Goal: Transaction & Acquisition: Purchase product/service

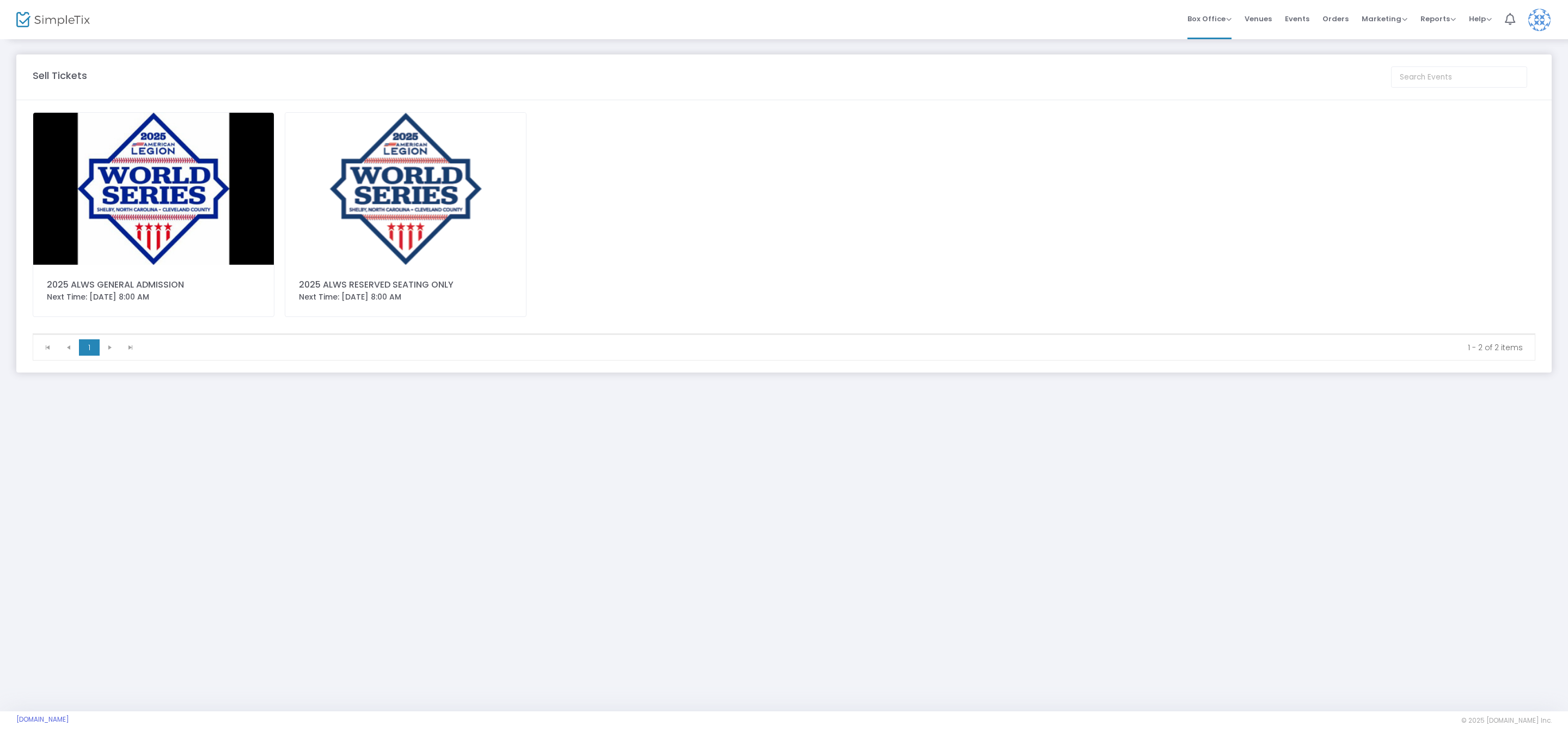
click at [399, 209] on img at bounding box center [405, 189] width 240 height 152
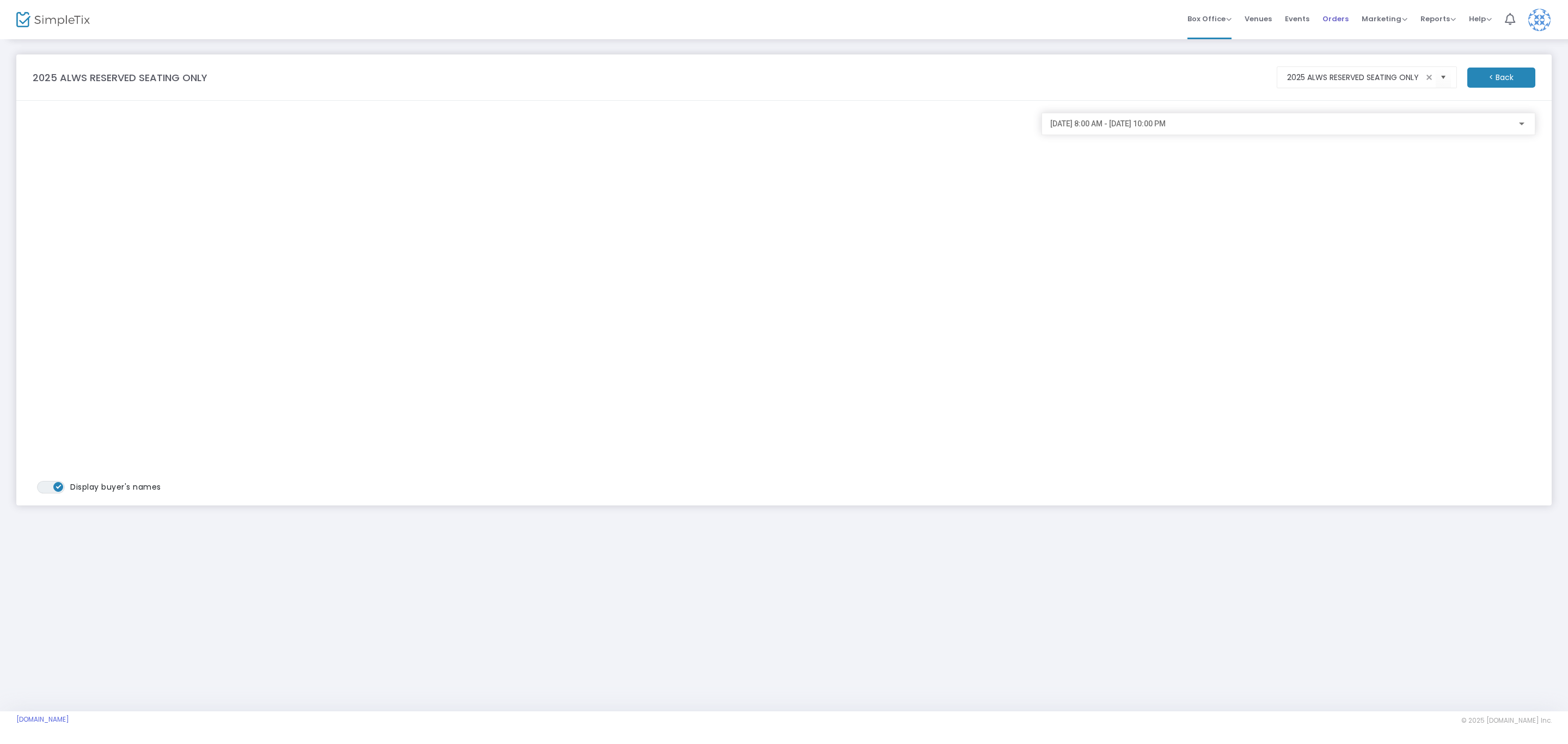
click at [1333, 22] on span "Orders" at bounding box center [1335, 19] width 26 height 28
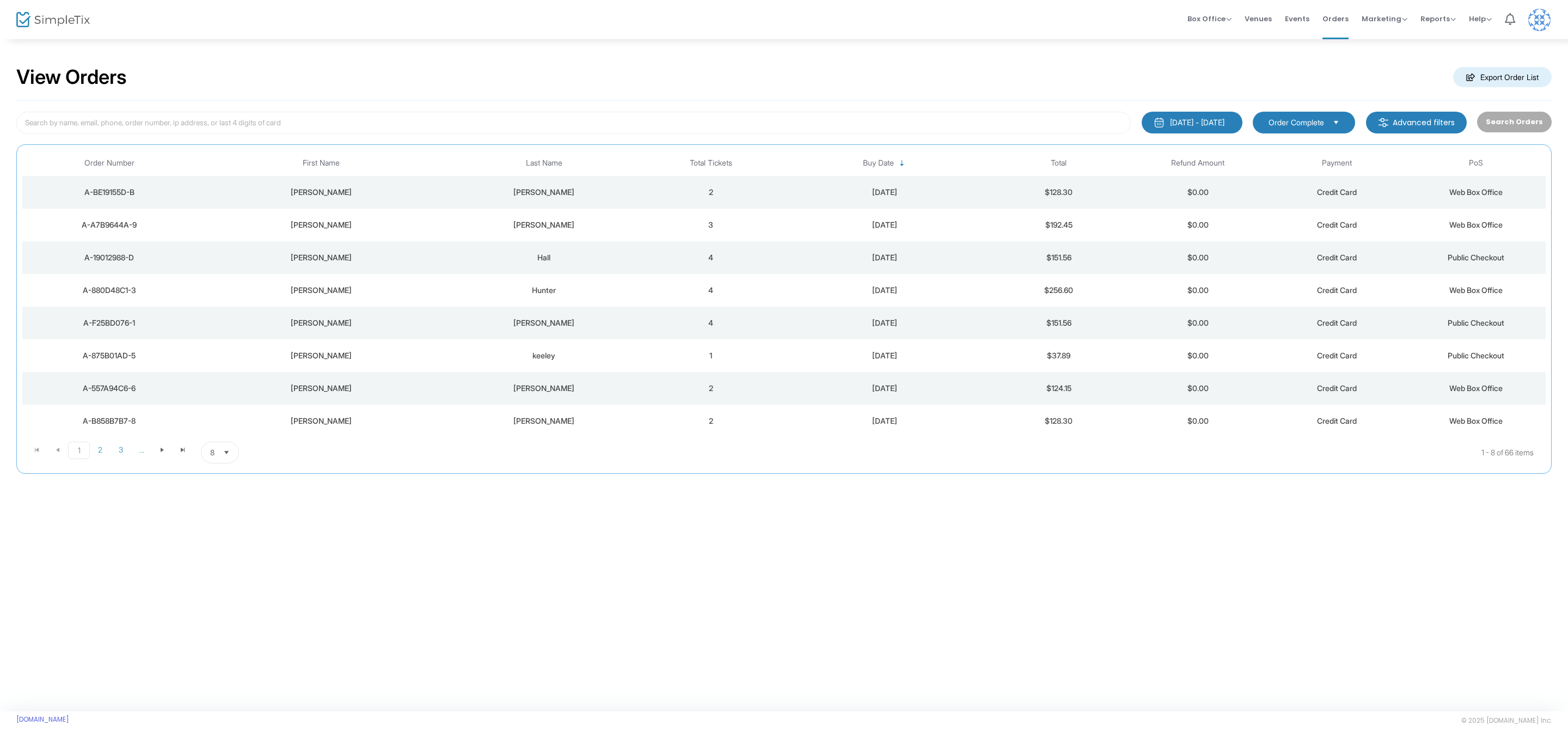
click at [1333, 121] on span "Select" at bounding box center [1337, 122] width 18 height 18
click at [1256, 79] on div "View Orders Export Order List" at bounding box center [784, 77] width 1535 height 46
click at [1513, 68] on m-button "Export Order List" at bounding box center [1502, 77] width 99 height 20
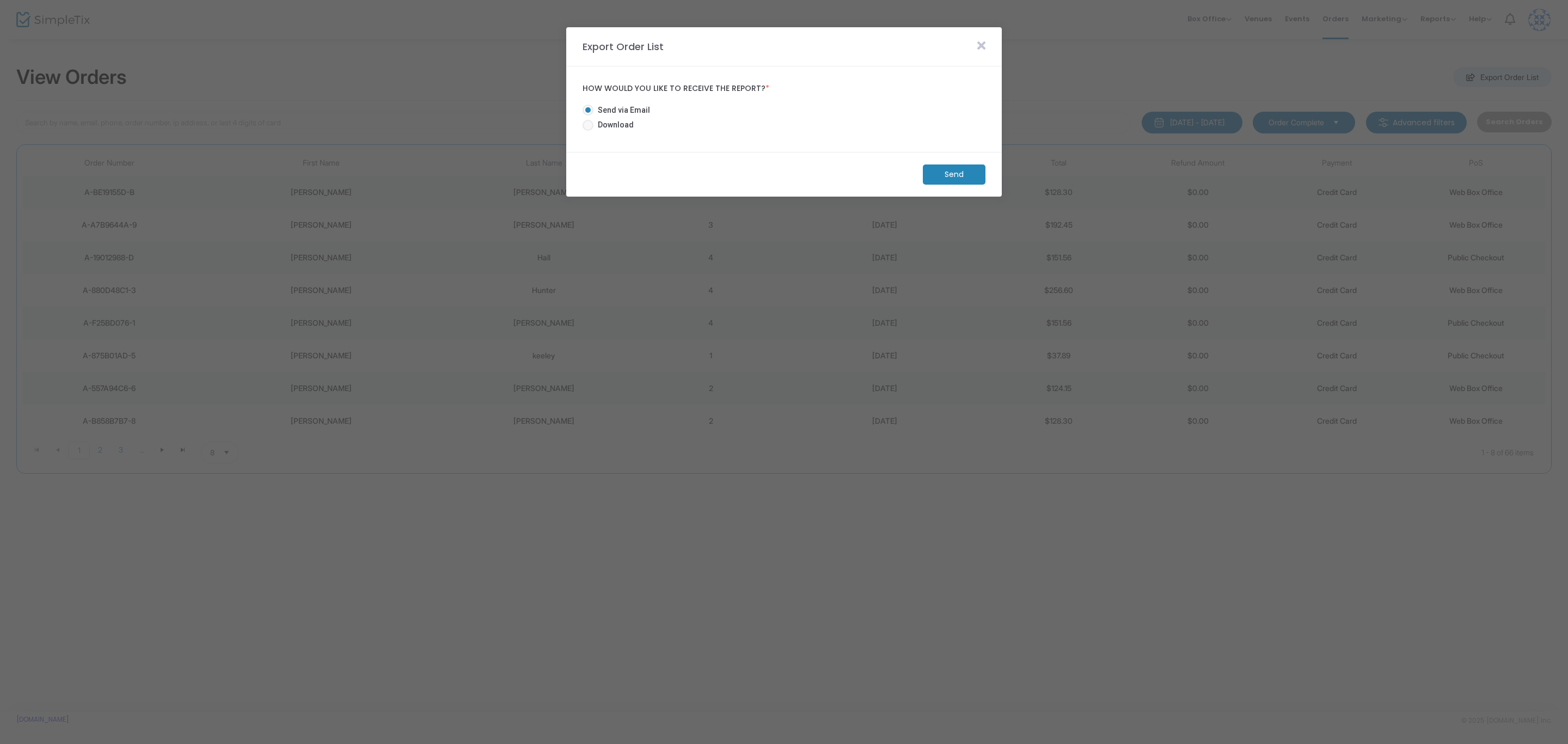
click at [606, 122] on span "Download" at bounding box center [614, 125] width 40 height 12
click at [588, 131] on input "Download" at bounding box center [587, 131] width 1 height 1
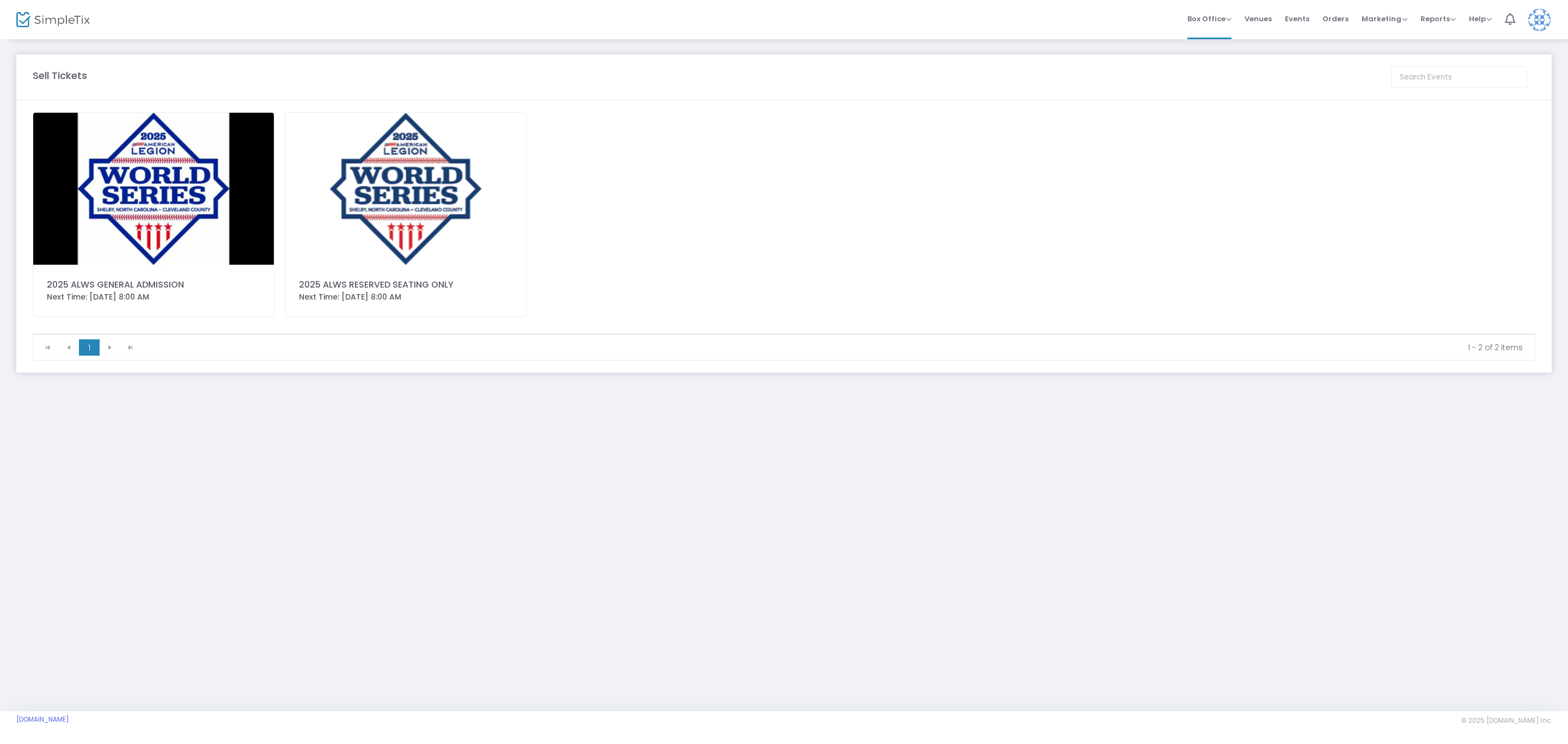
click at [137, 188] on img at bounding box center [153, 189] width 240 height 152
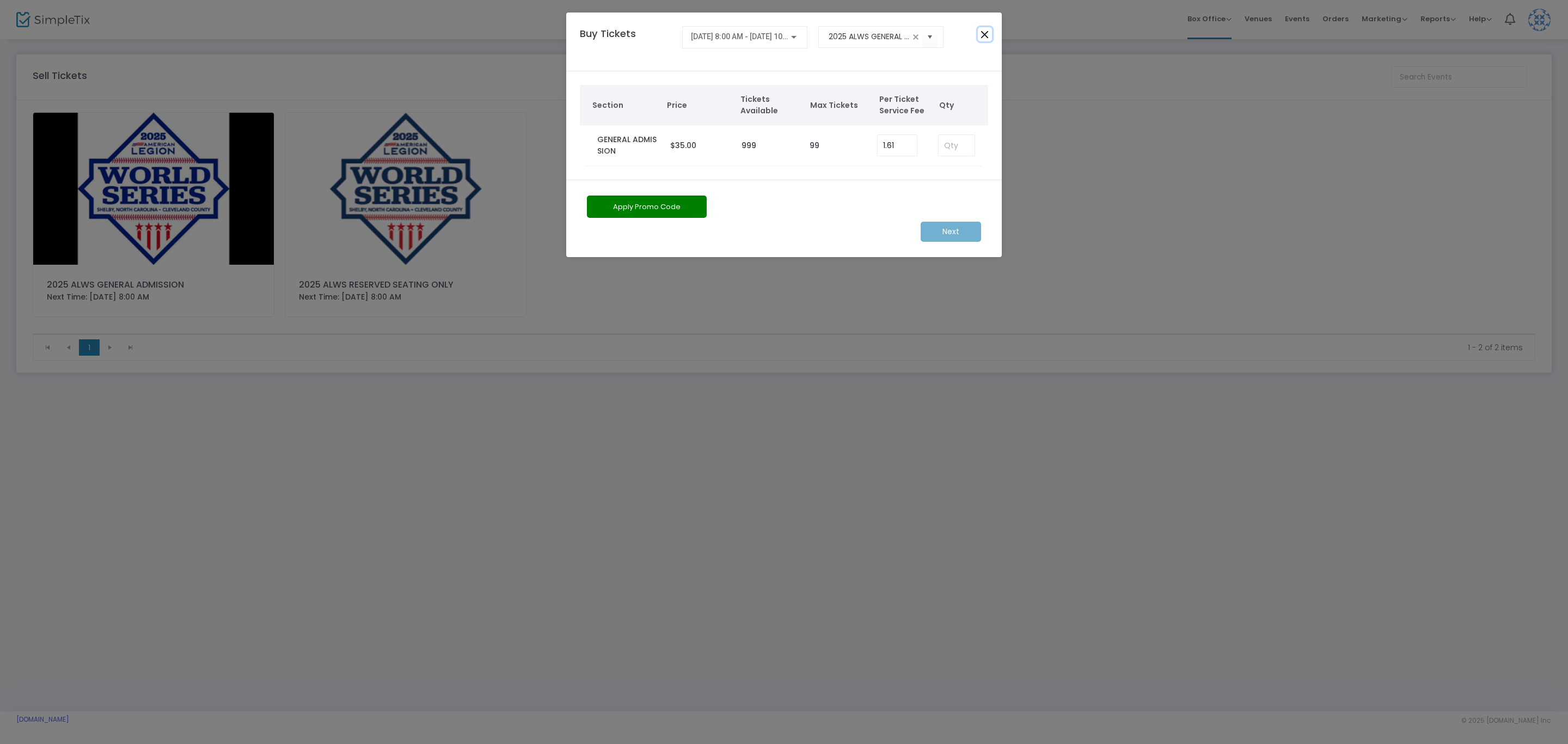
click at [985, 38] on button "Close" at bounding box center [984, 34] width 14 height 14
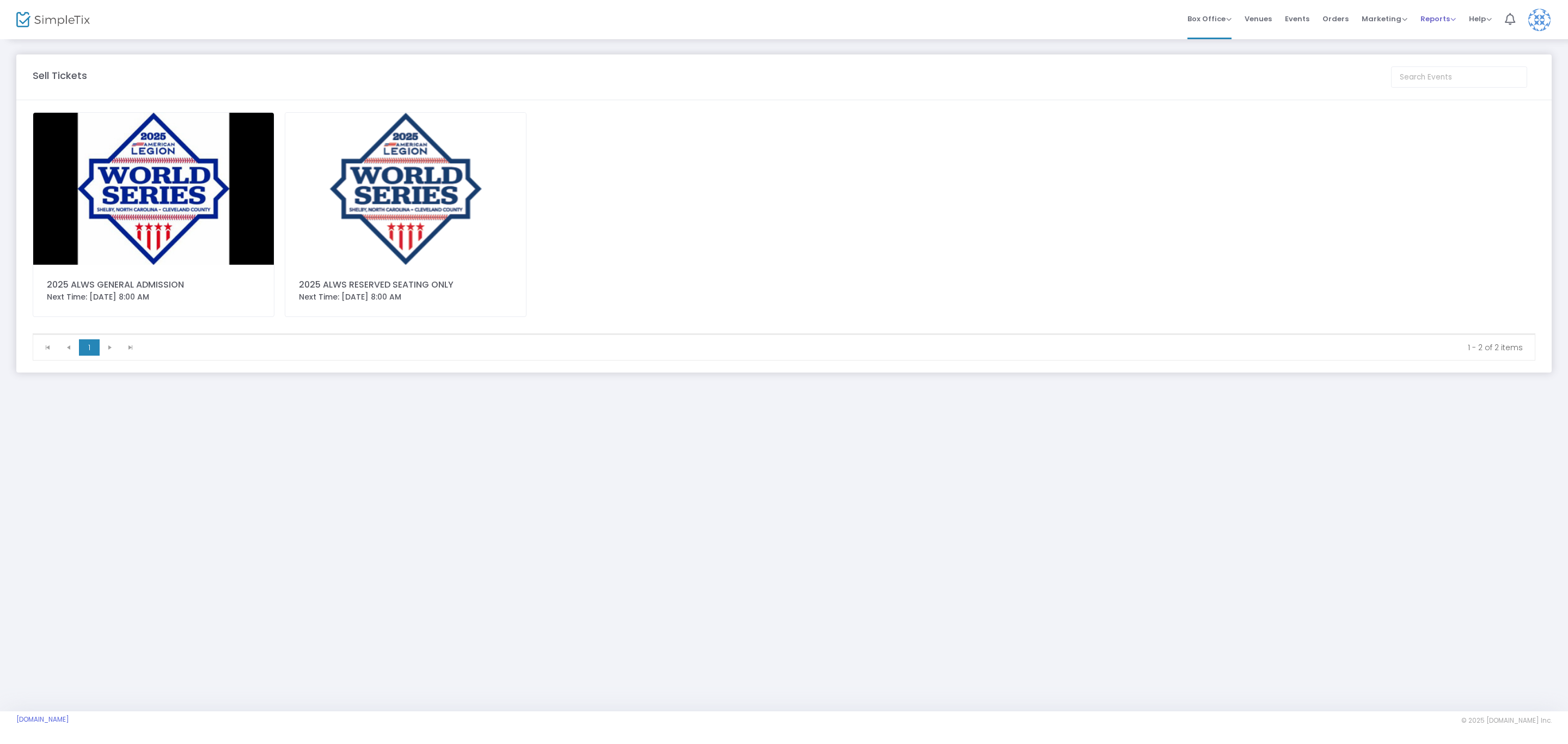
click at [1444, 16] on span "Reports" at bounding box center [1438, 18] width 35 height 10
click at [1449, 40] on li "Analytics" at bounding box center [1456, 36] width 71 height 21
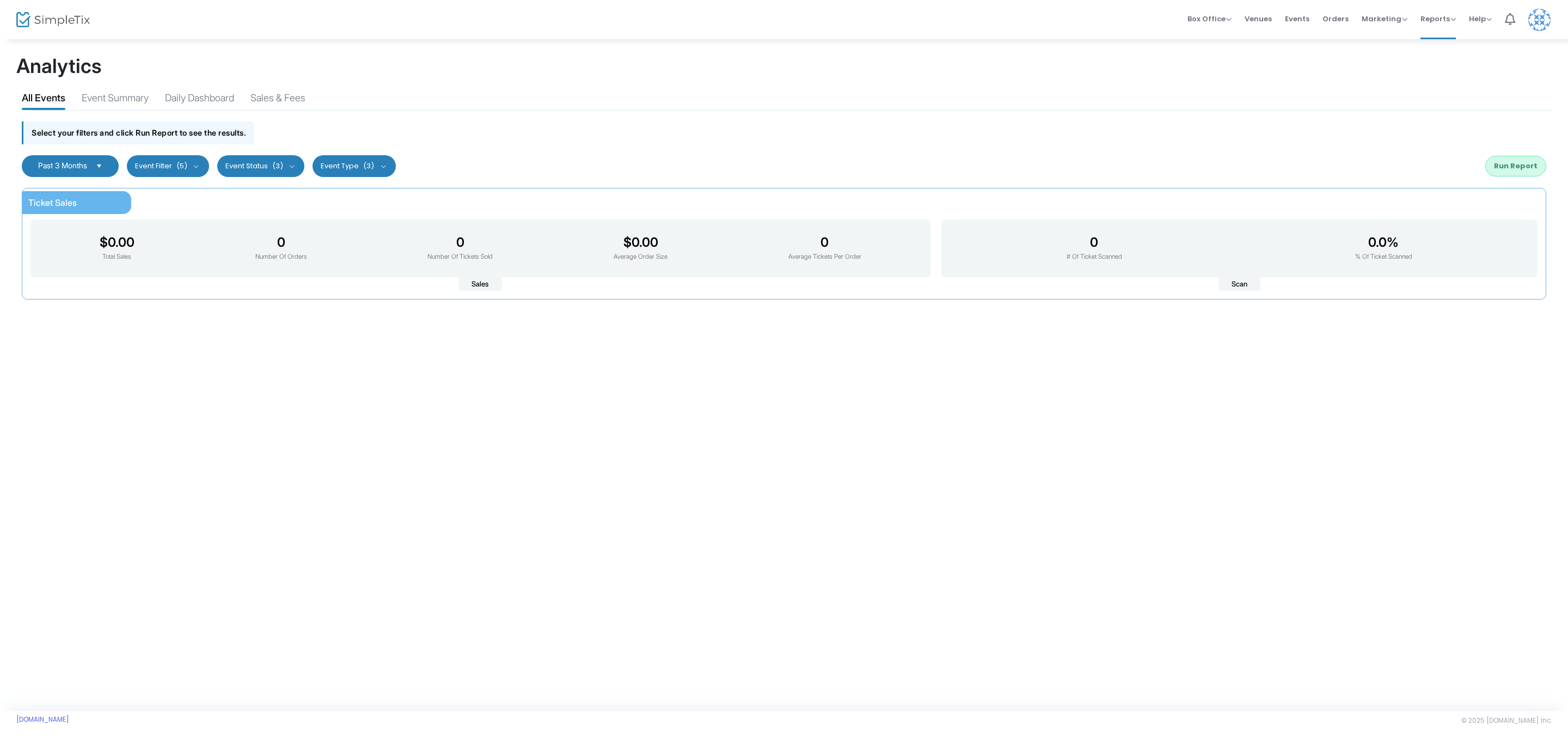
click at [87, 164] on span "Past 3 Months" at bounding box center [63, 165] width 49 height 9
click at [59, 271] on li "Past 3 Months" at bounding box center [72, 276] width 100 height 22
click at [1510, 168] on button "Run Report" at bounding box center [1516, 166] width 61 height 21
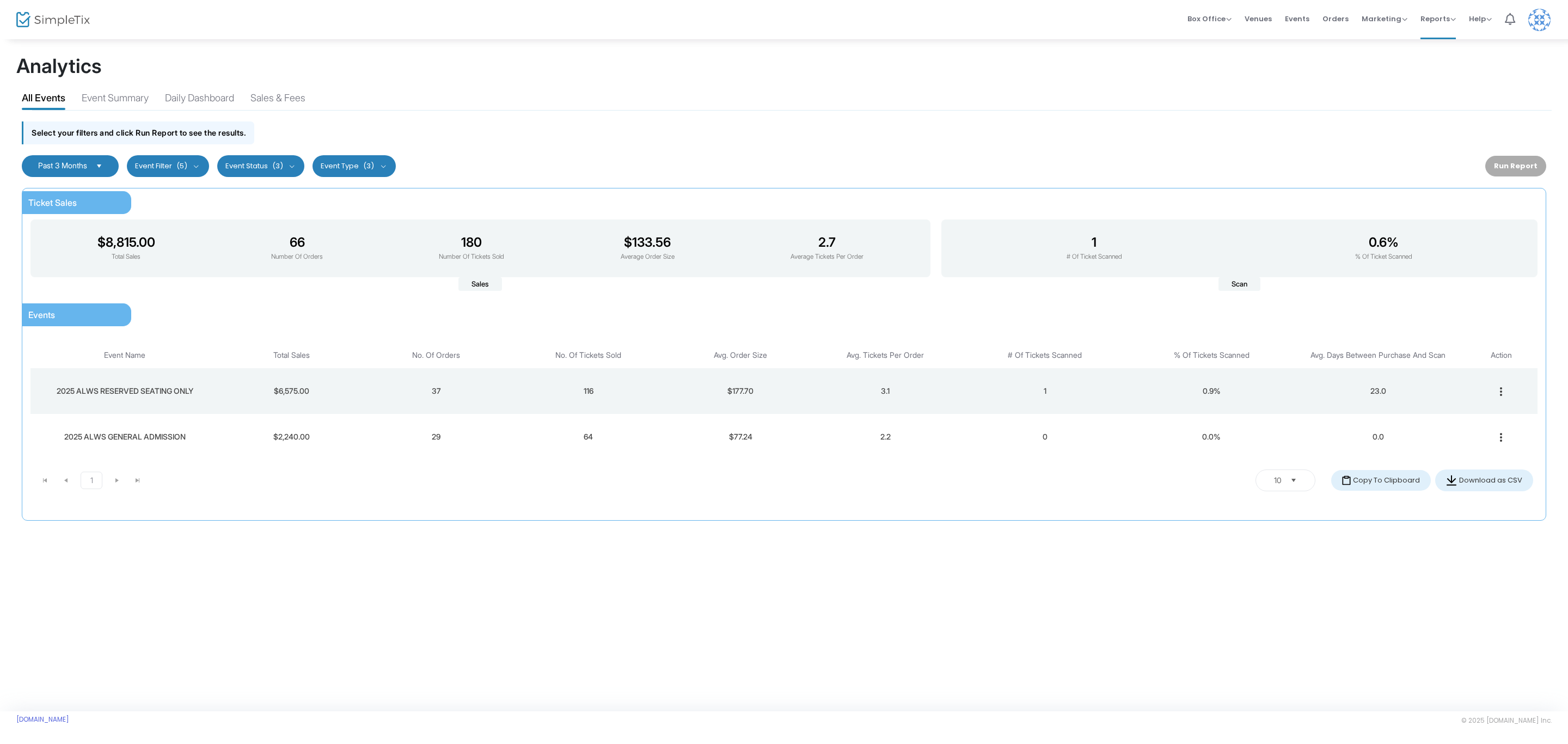
click at [177, 390] on span "2025 ALWS RESERVED SEATING ONLY" at bounding box center [125, 390] width 137 height 9
click at [1483, 482] on button "Download as CSV" at bounding box center [1484, 480] width 98 height 22
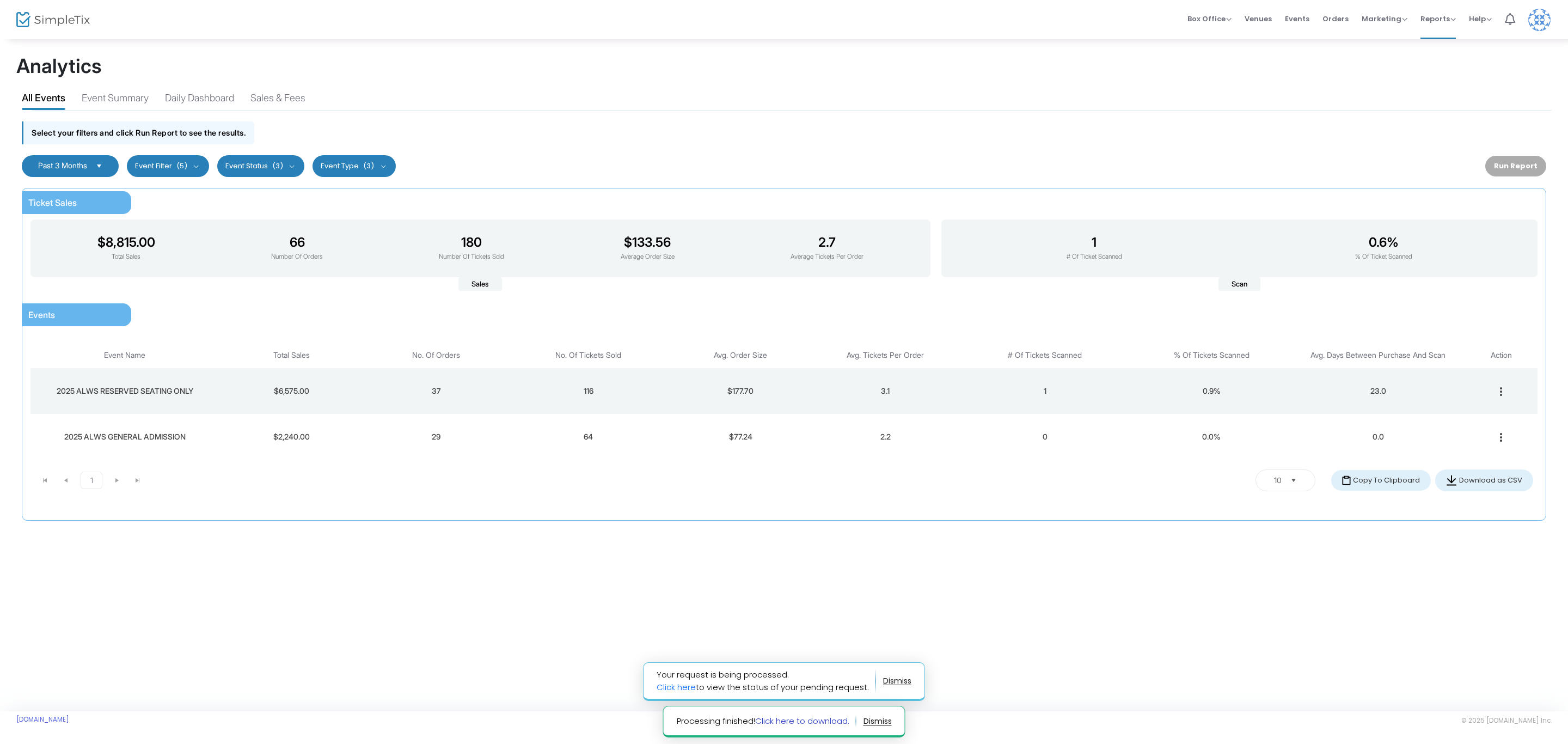
click at [820, 724] on link "Click here to download." at bounding box center [802, 720] width 94 height 12
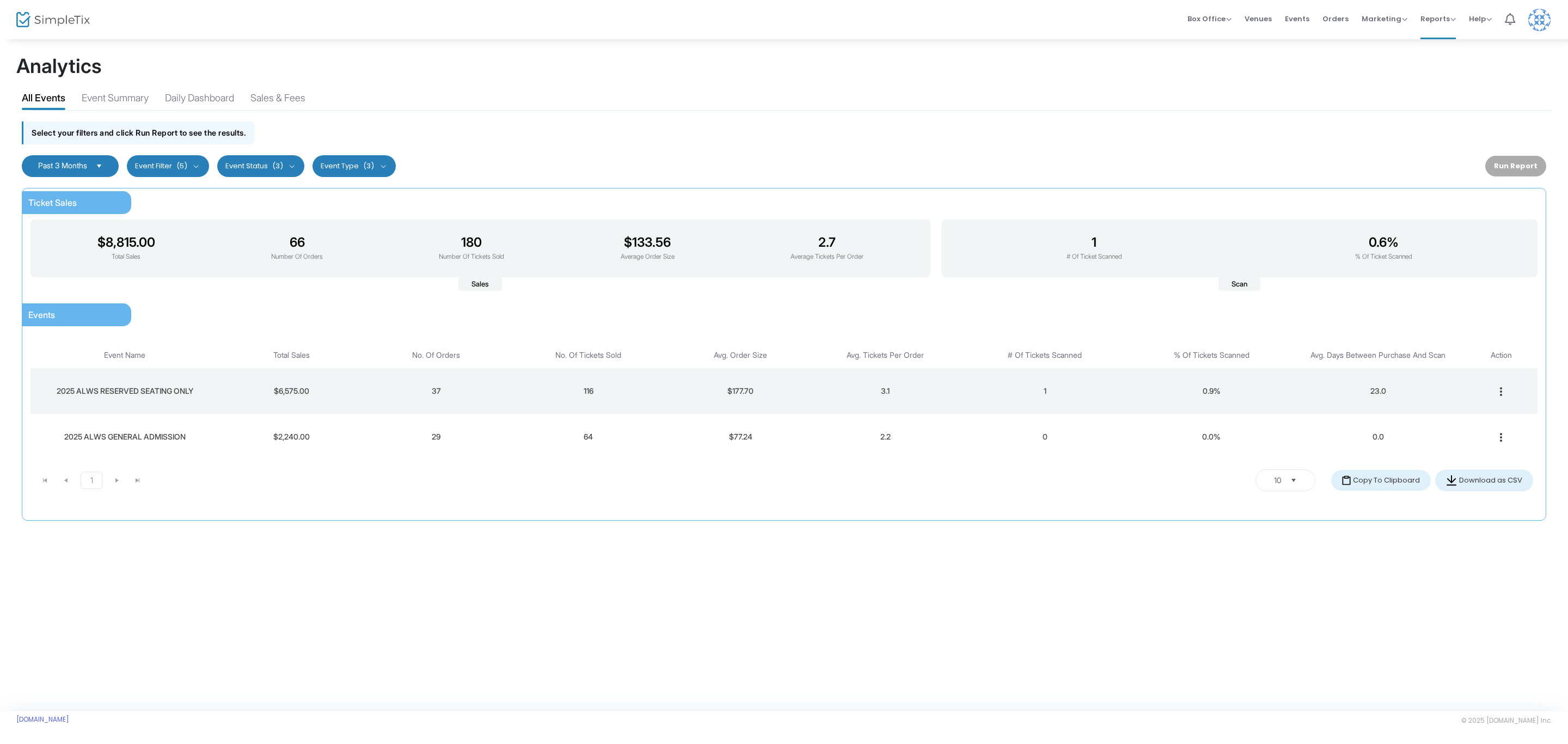
click at [172, 394] on span "2025 ALWS RESERVED SEATING ONLY" at bounding box center [125, 390] width 137 height 9
click at [384, 172] on button "Event Type (3)" at bounding box center [354, 166] width 83 height 22
click at [381, 166] on button "Event Type (3)" at bounding box center [354, 166] width 83 height 22
click at [283, 168] on span "(3)" at bounding box center [278, 166] width 11 height 9
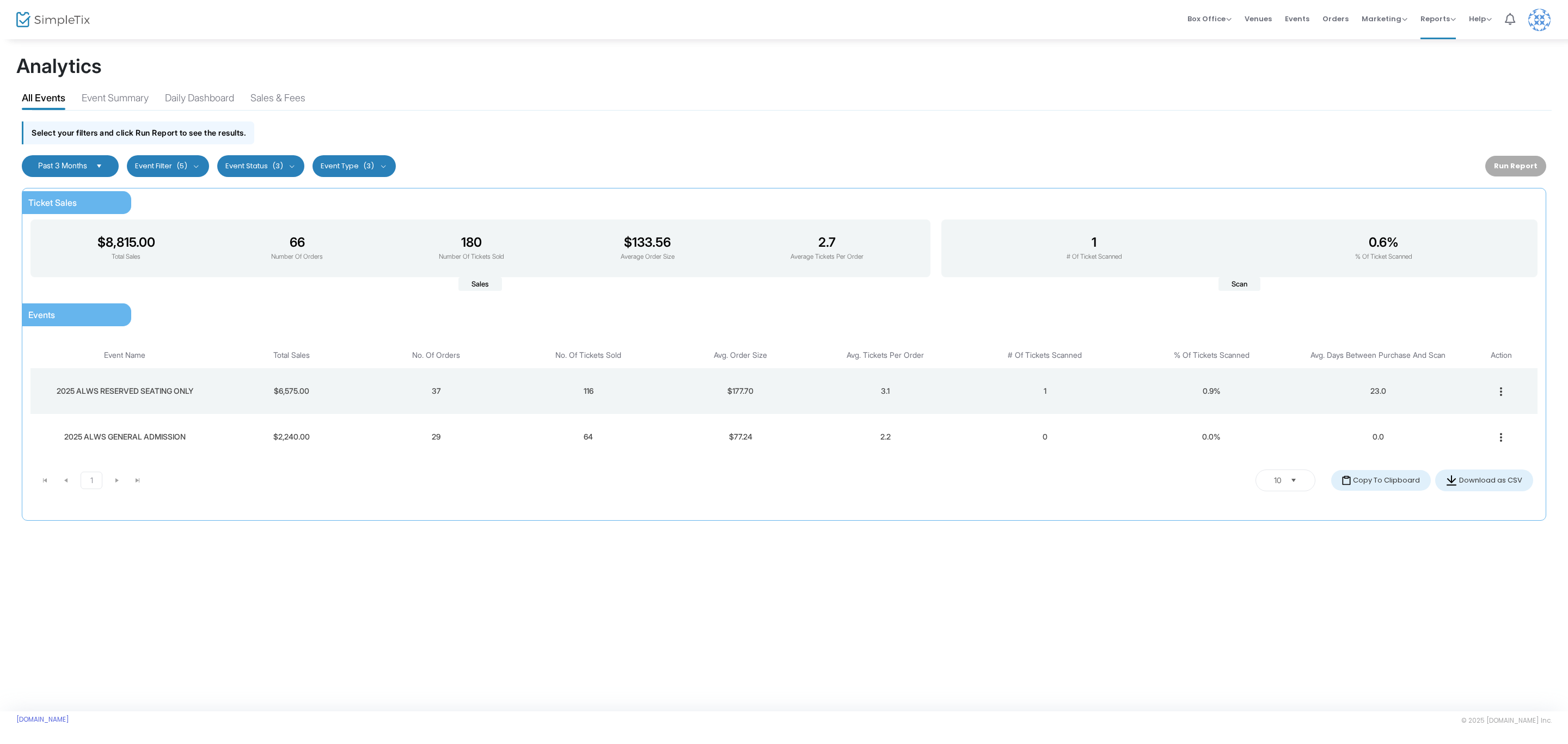
click at [194, 166] on button "Event Filter (5)" at bounding box center [167, 166] width 82 height 22
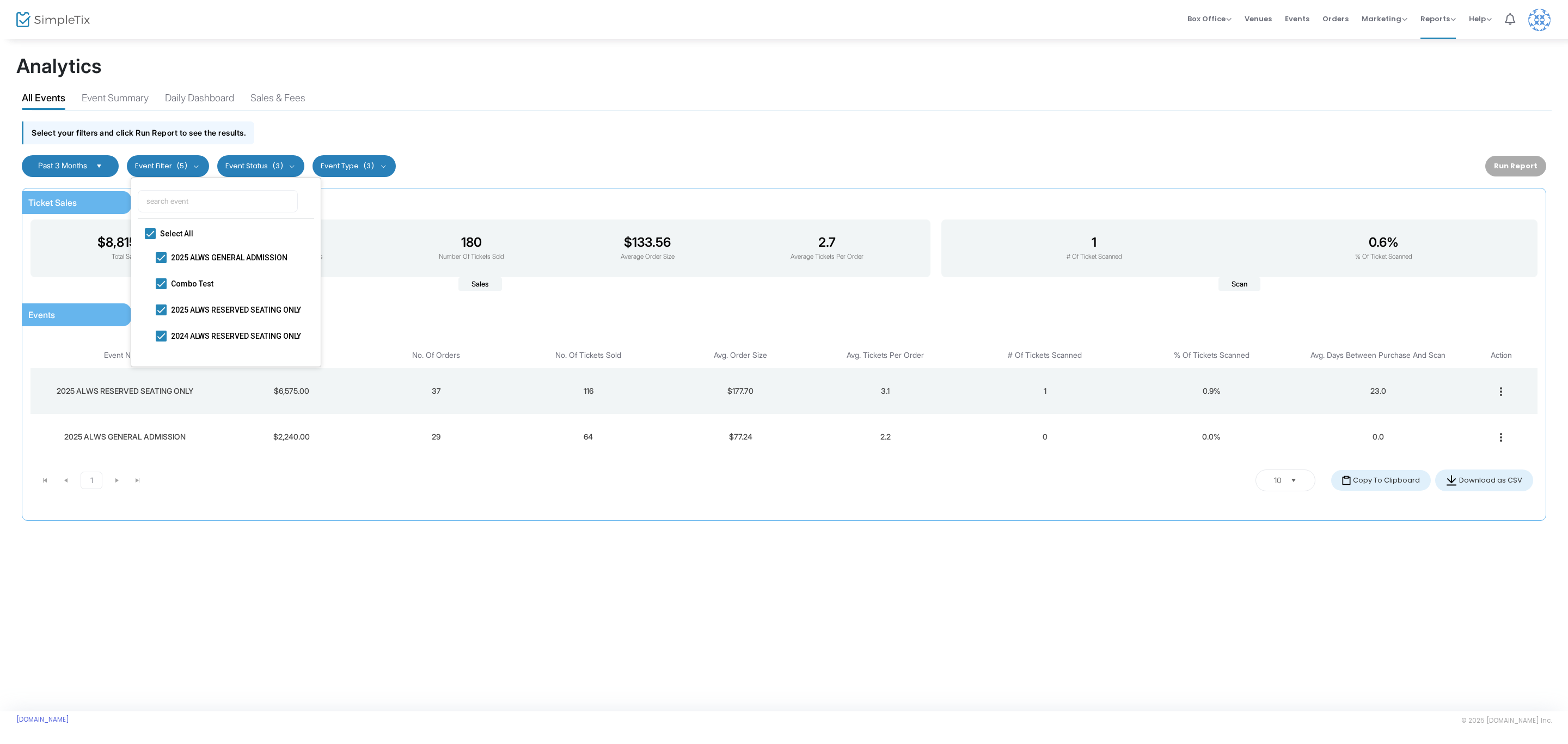
click at [194, 166] on button "Event Filter (5)" at bounding box center [167, 166] width 82 height 22
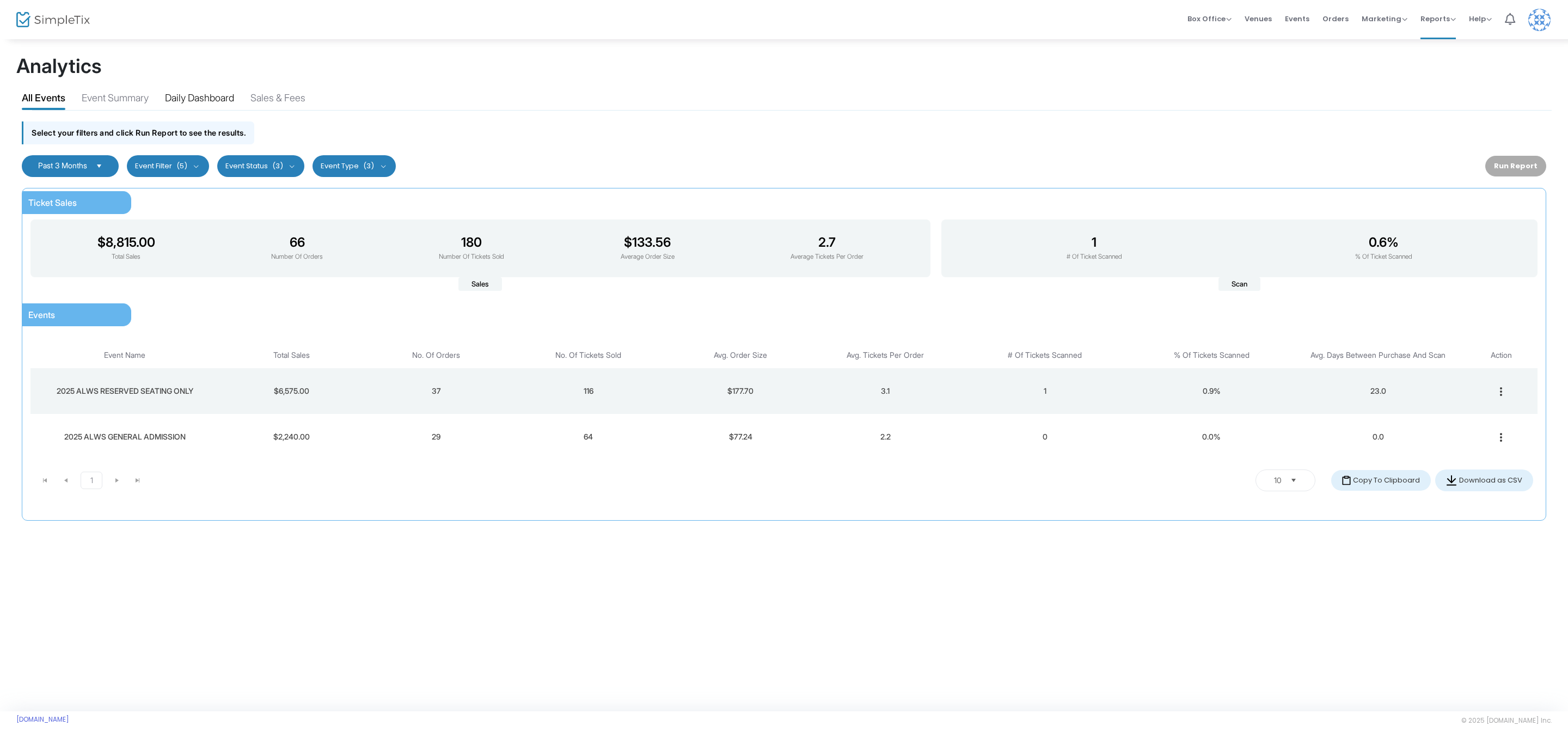
click at [229, 100] on div "Daily Dashboard" at bounding box center [200, 99] width 69 height 19
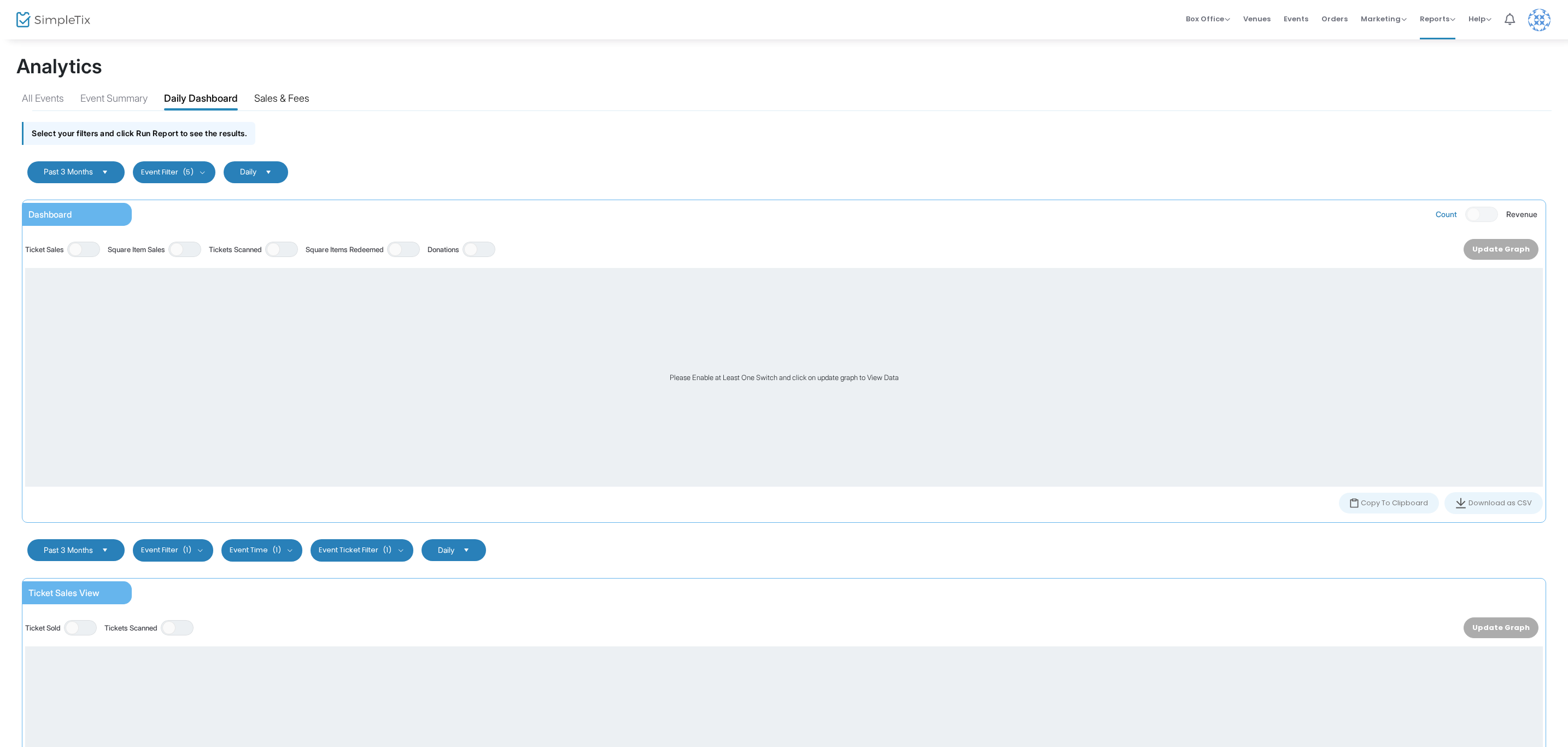
click at [303, 101] on div "Sales & Fees" at bounding box center [282, 100] width 55 height 19
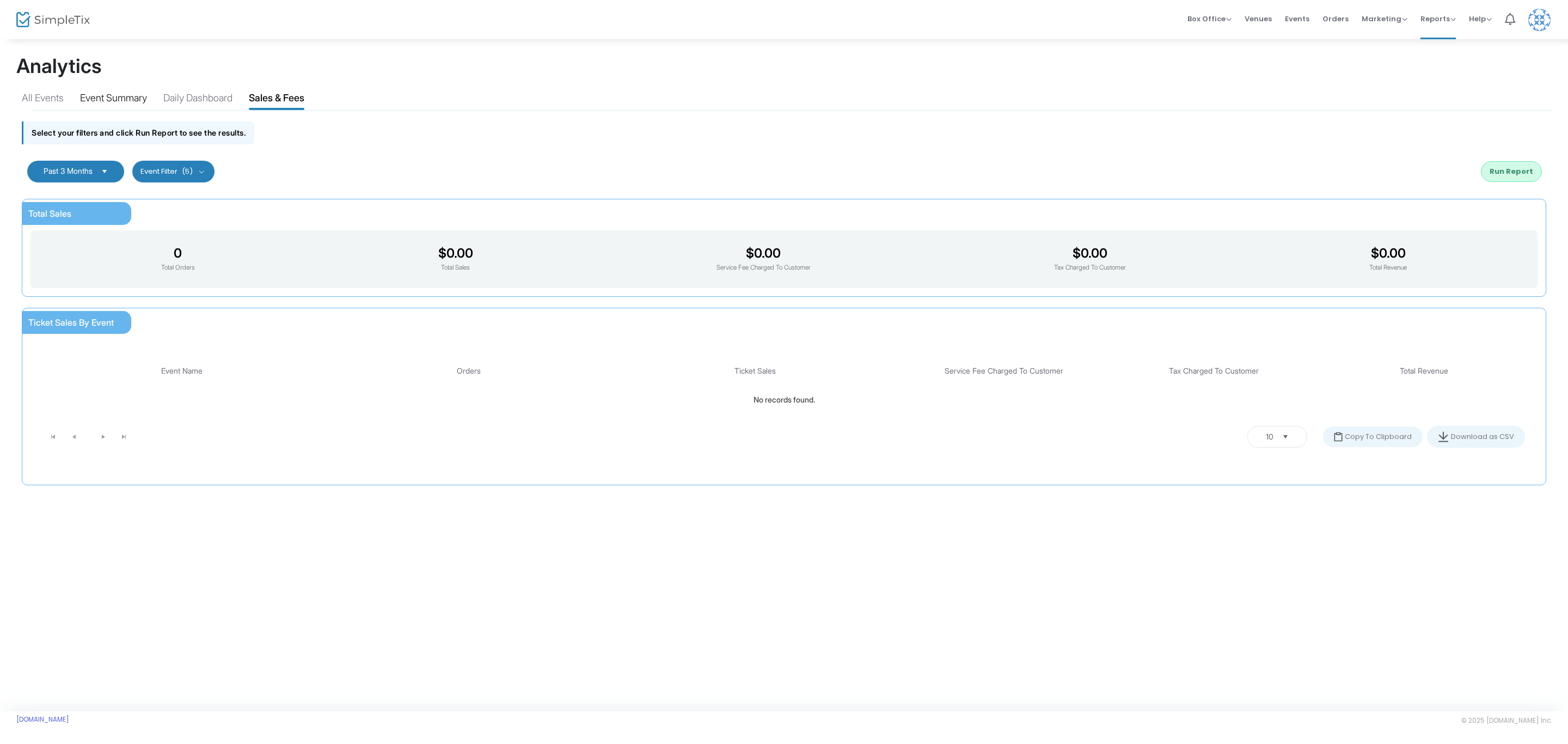
click at [122, 92] on div "Event Summary" at bounding box center [113, 99] width 67 height 19
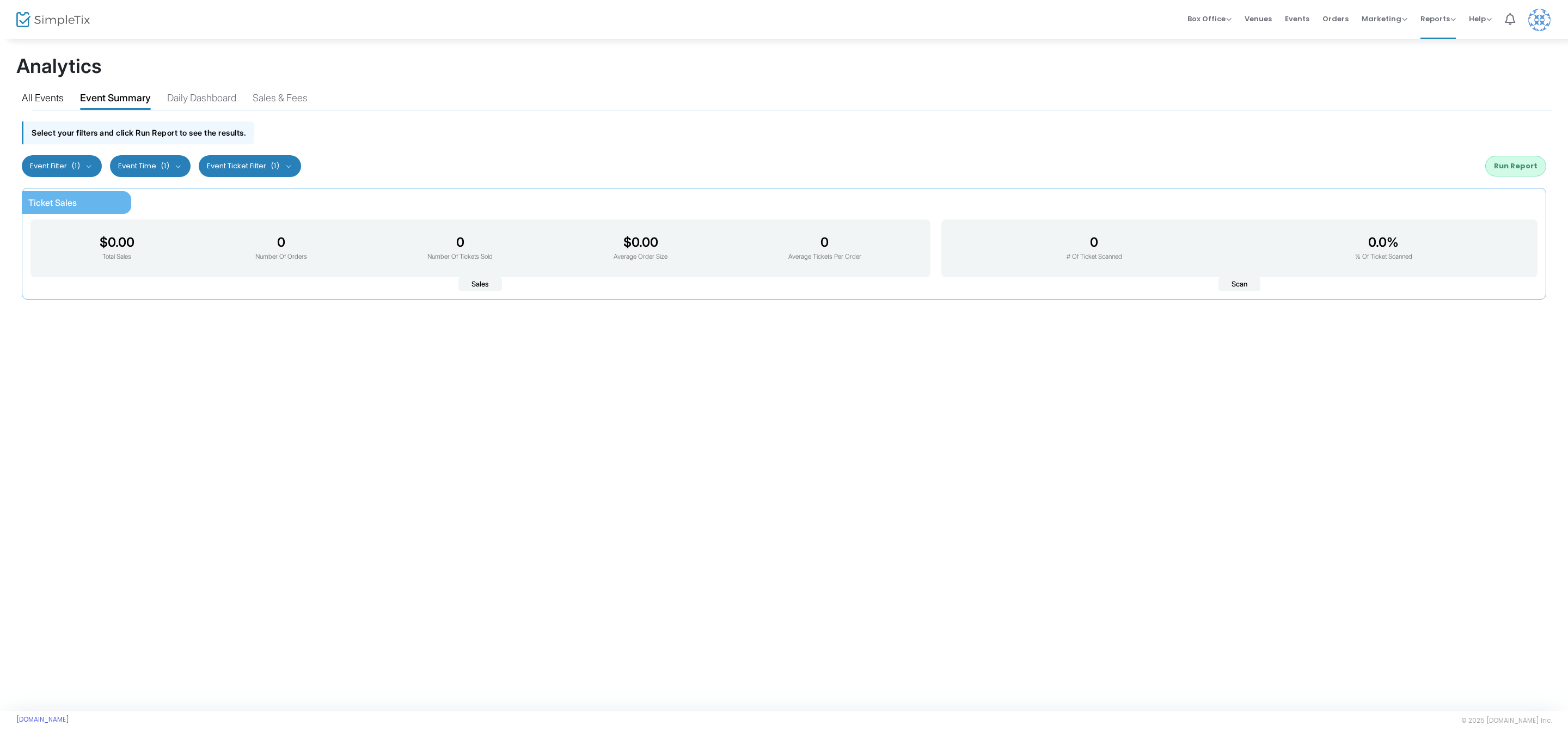
click at [51, 96] on div "All Events" at bounding box center [43, 99] width 42 height 19
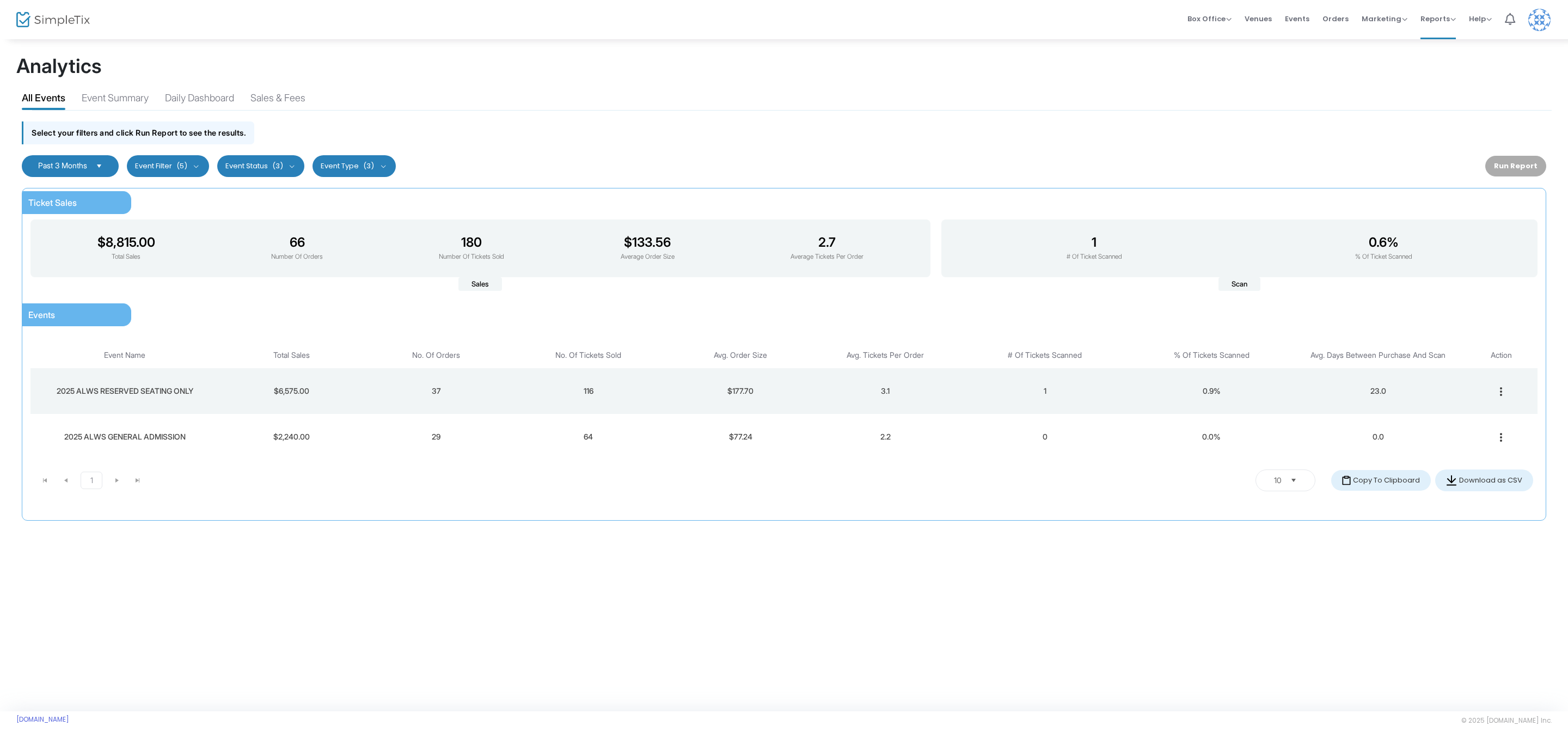
click at [172, 438] on span "2025 ALWS GENERAL ADMISSION" at bounding box center [125, 436] width 121 height 9
click at [142, 440] on span "2025 ALWS GENERAL ADMISSION" at bounding box center [125, 436] width 121 height 9
click at [141, 389] on span "2025 ALWS RESERVED SEATING ONLY" at bounding box center [125, 390] width 137 height 9
click at [385, 167] on button "Event Type (3)" at bounding box center [354, 166] width 83 height 22
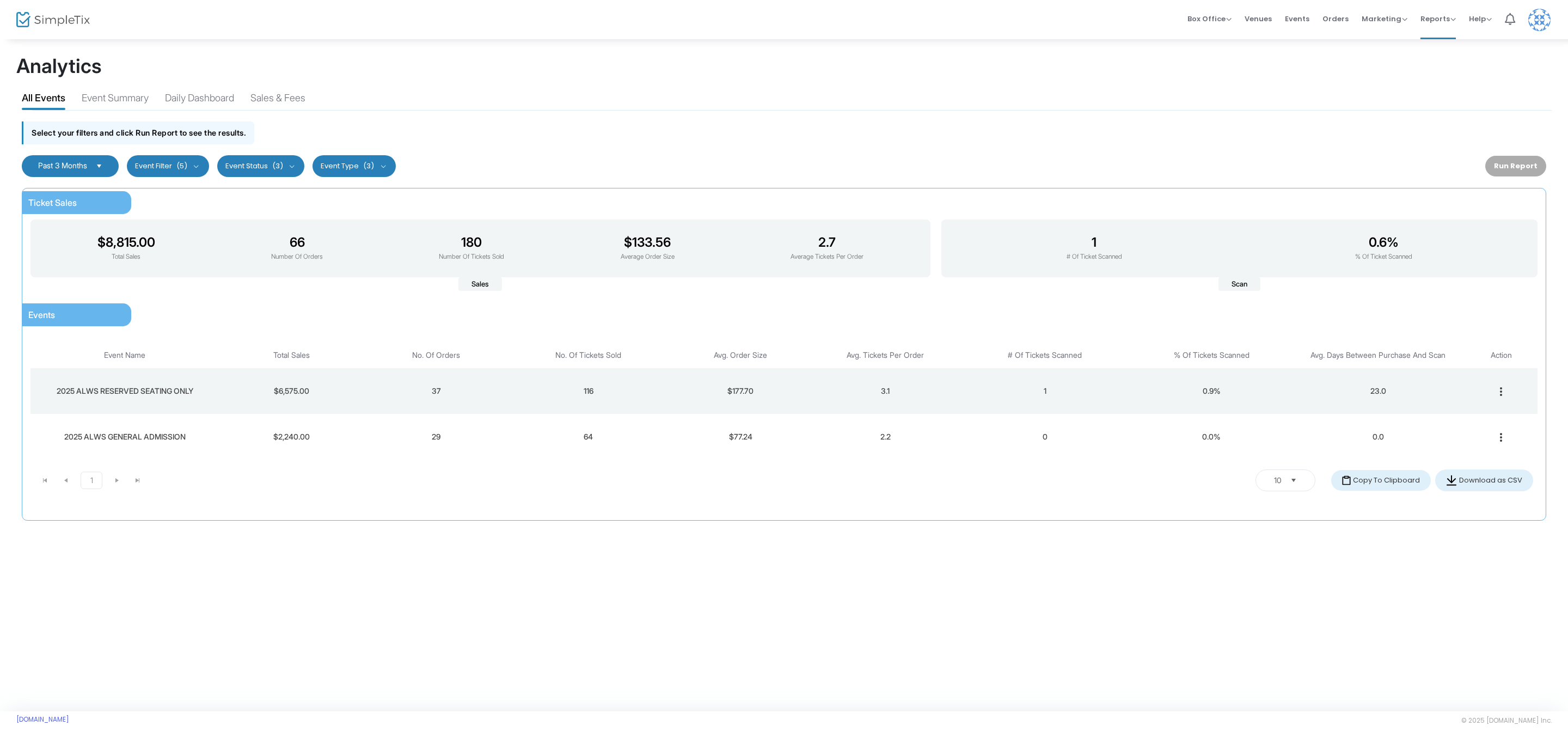
click at [290, 165] on button "Event Status (3)" at bounding box center [261, 166] width 88 height 22
click at [187, 167] on span "(5)" at bounding box center [182, 166] width 11 height 9
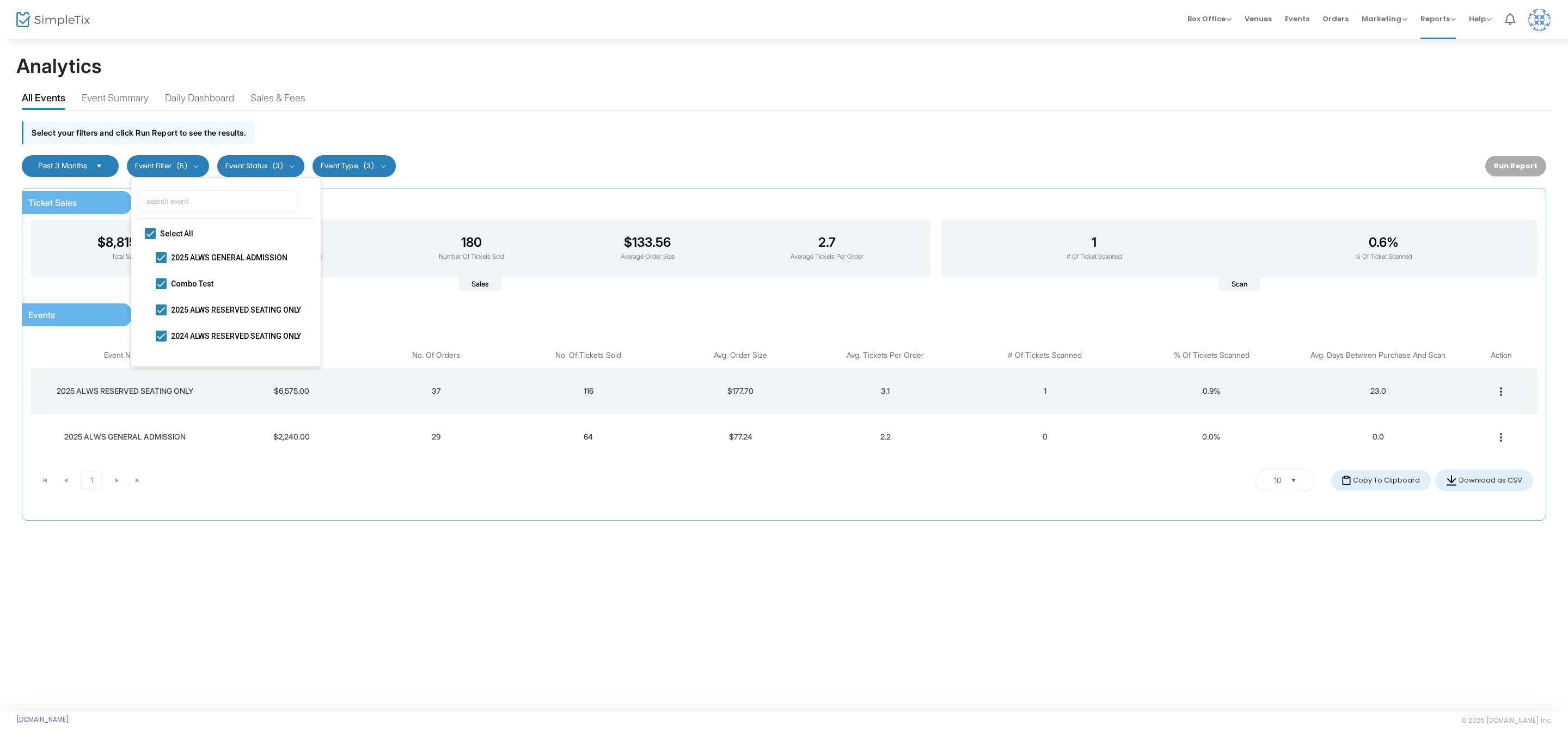
click at [187, 167] on span "(5)" at bounding box center [182, 166] width 11 height 9
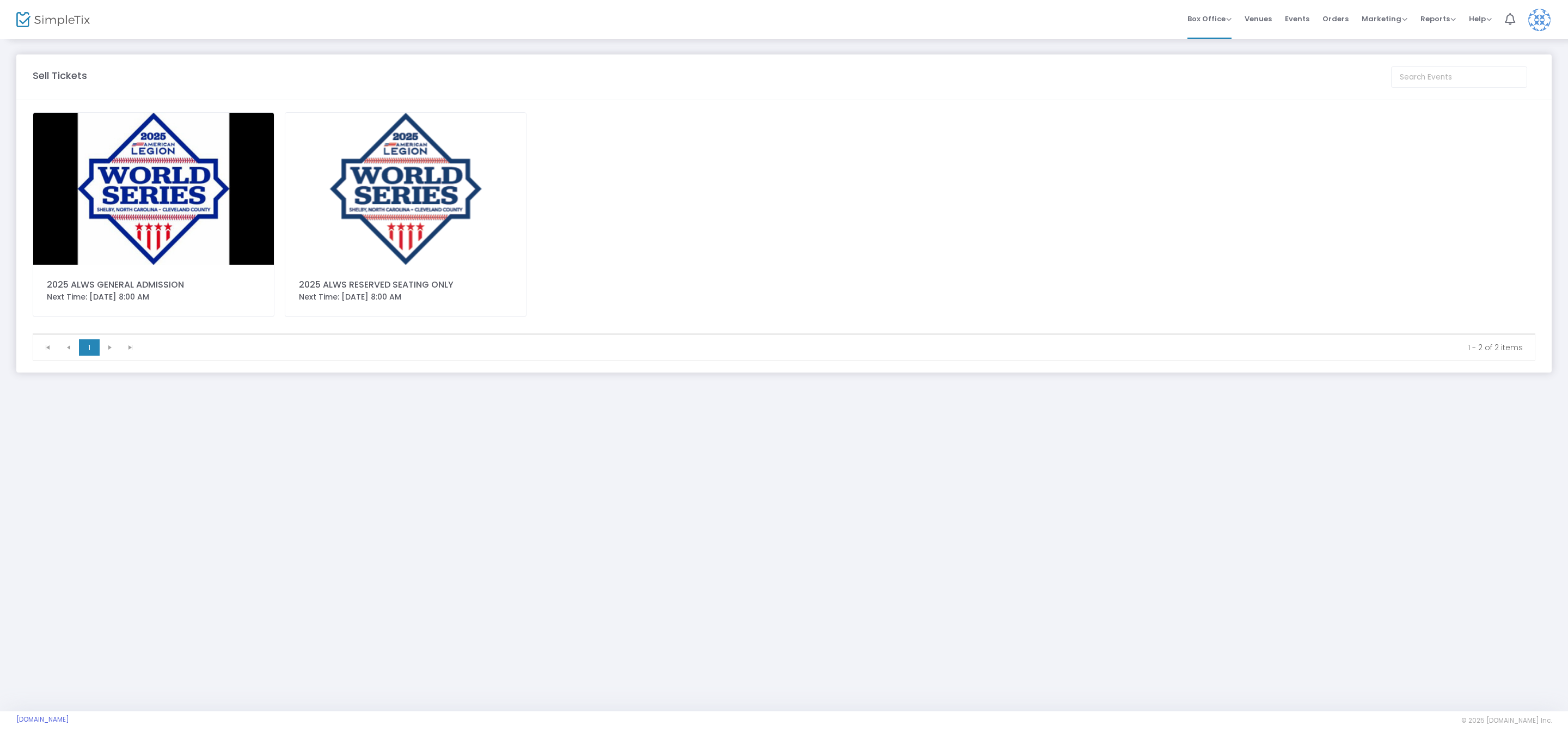
click at [419, 203] on img at bounding box center [405, 189] width 240 height 152
click at [407, 216] on img at bounding box center [405, 189] width 240 height 152
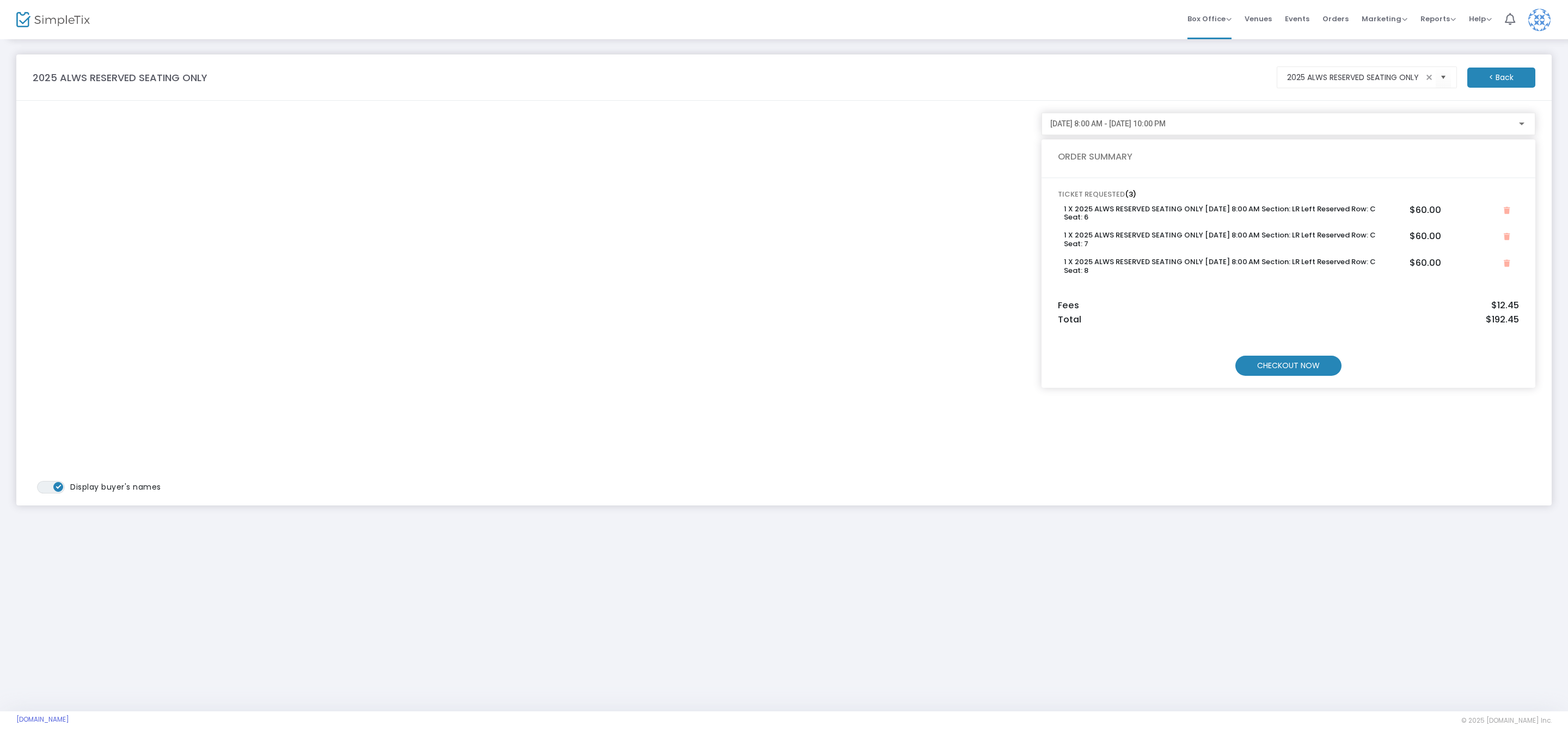
click at [1286, 368] on m-button "CHECKOUT NOW" at bounding box center [1288, 365] width 106 height 20
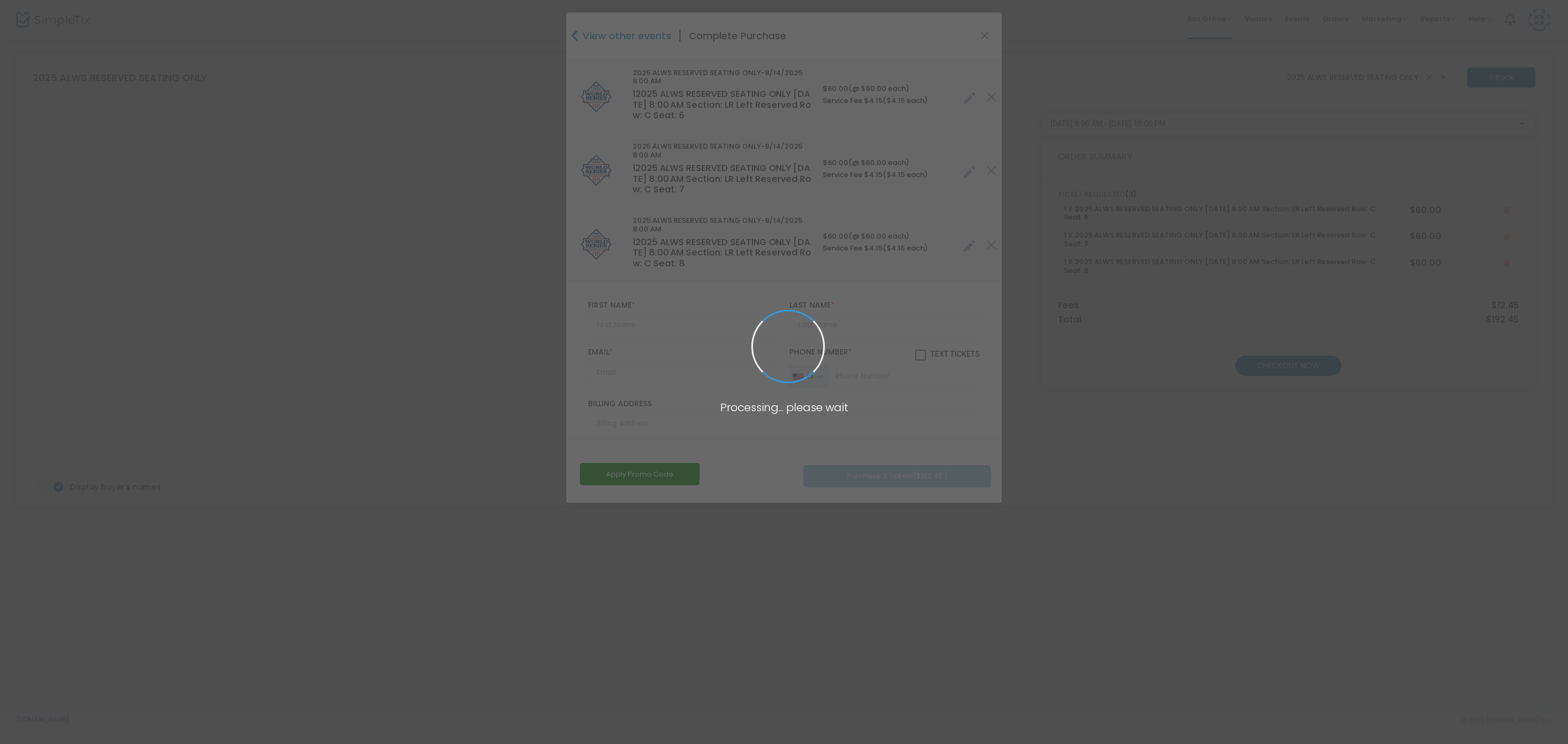
type input "United States"
type input "North Carolina"
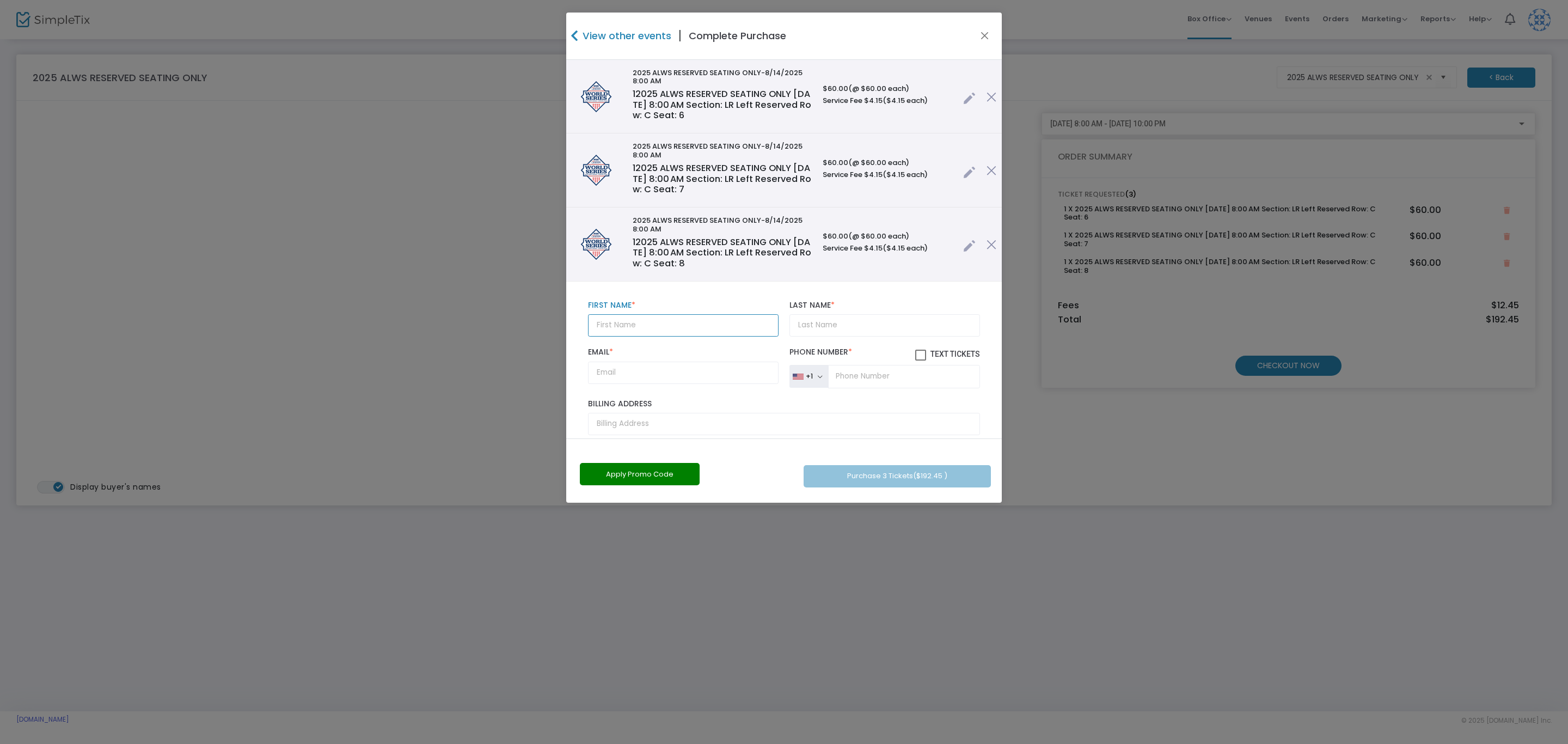
click at [644, 323] on input "text" at bounding box center [683, 325] width 191 height 23
type input "Gavin"
type input "Nakamura"
type input "gnakamura8@yahoo.com"
type input "(971) 910-0310"
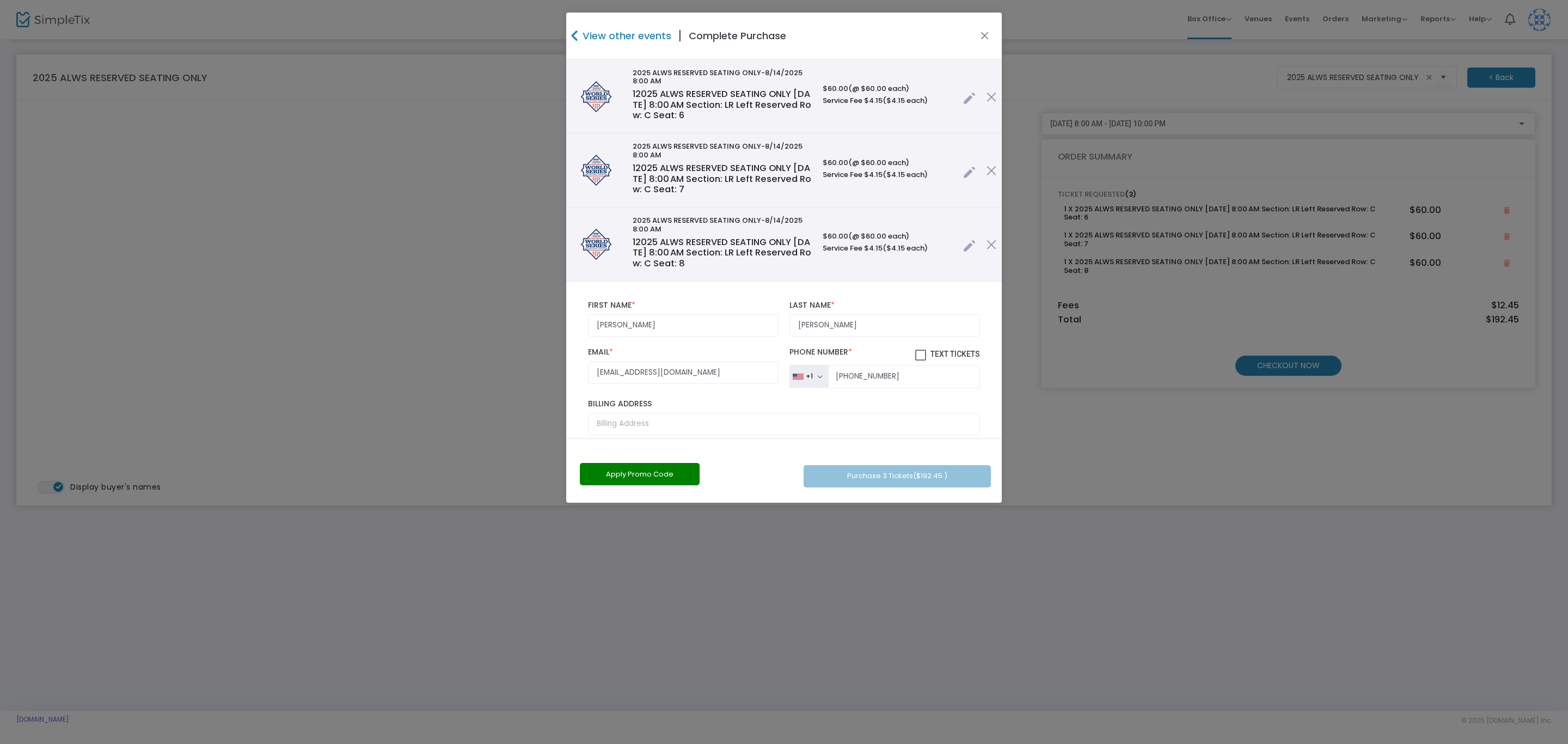
click at [981, 244] on th at bounding box center [992, 244] width 21 height 74
click at [963, 244] on link at bounding box center [969, 244] width 13 height 18
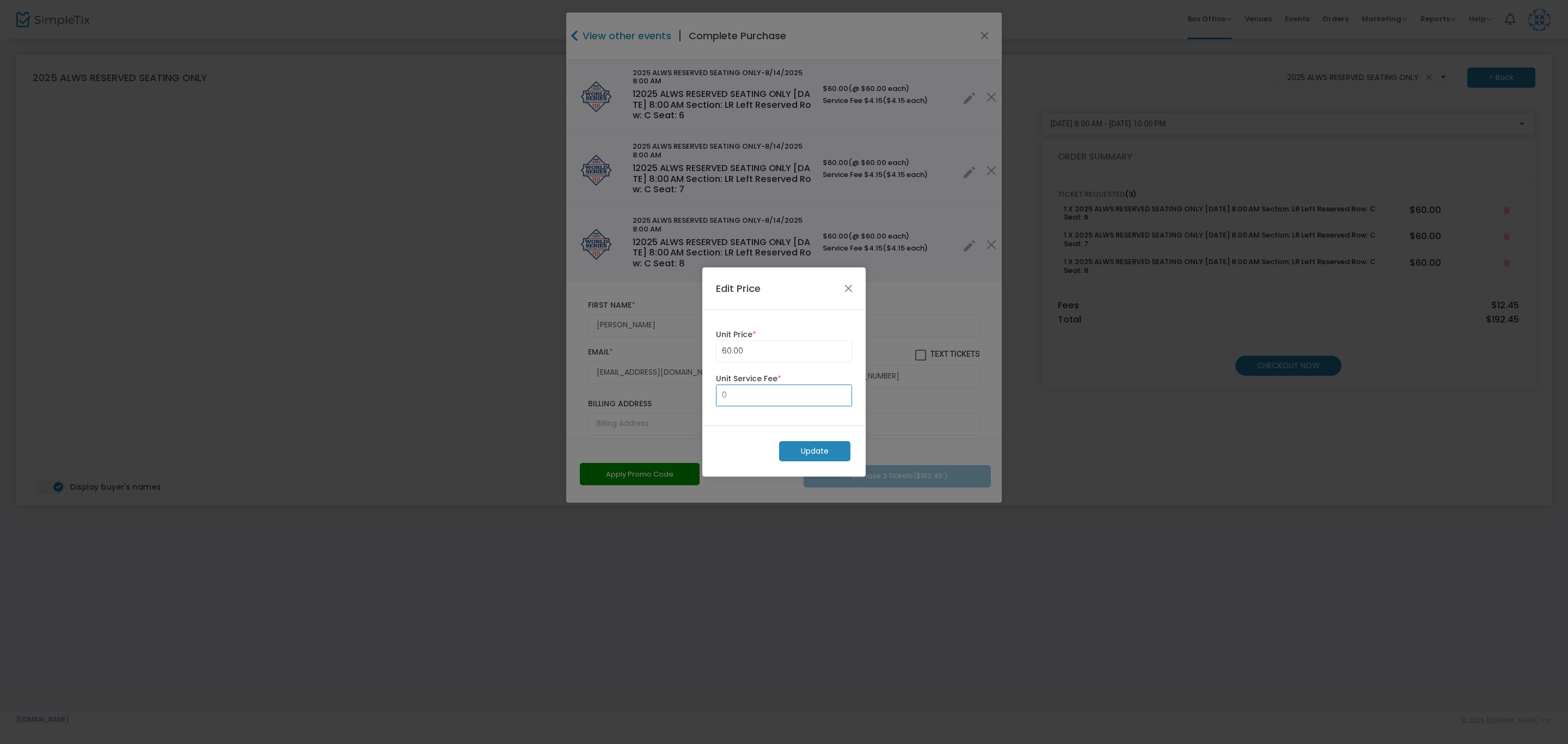
type input "0.00"
click at [818, 450] on m-button "Update" at bounding box center [814, 451] width 71 height 20
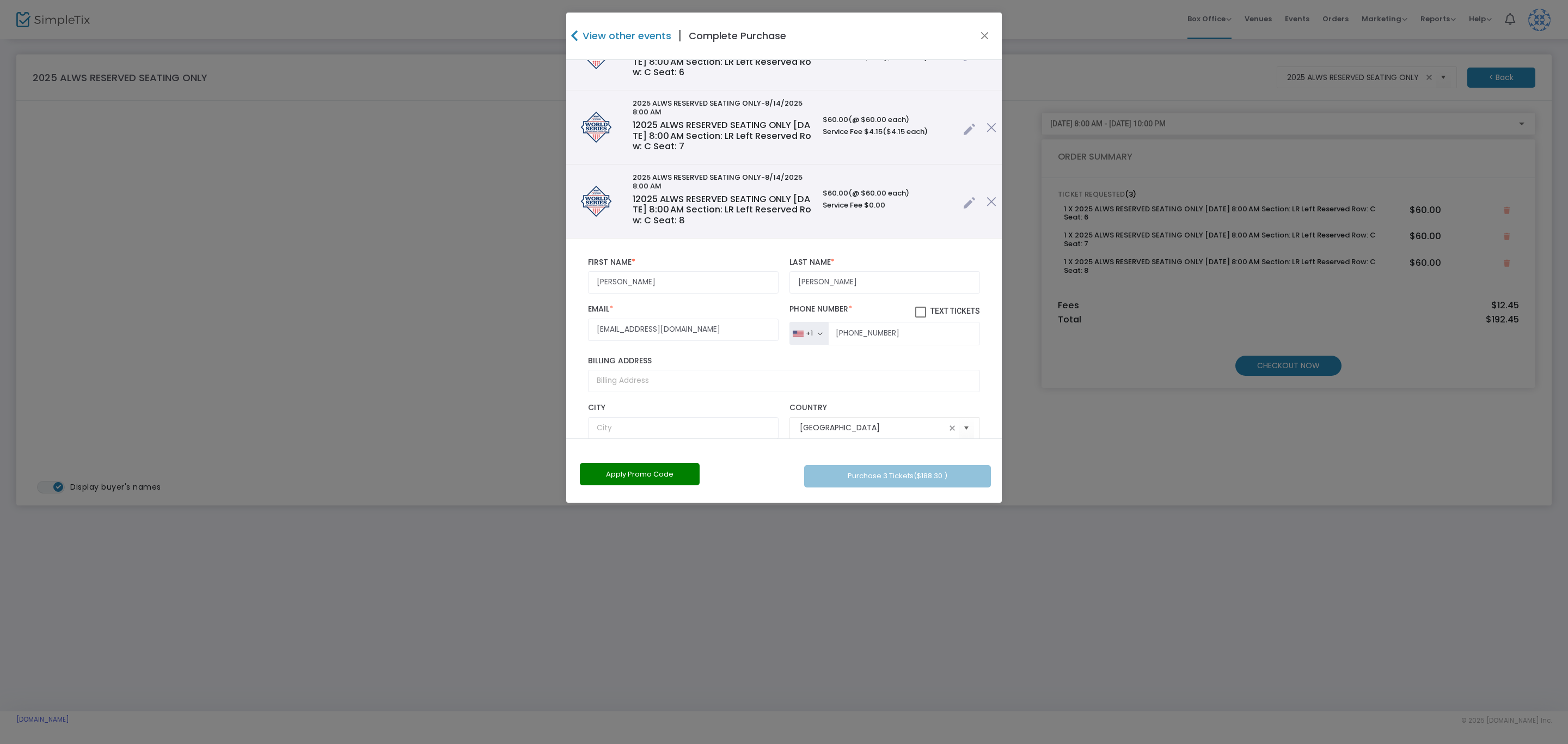
scroll to position [82, 0]
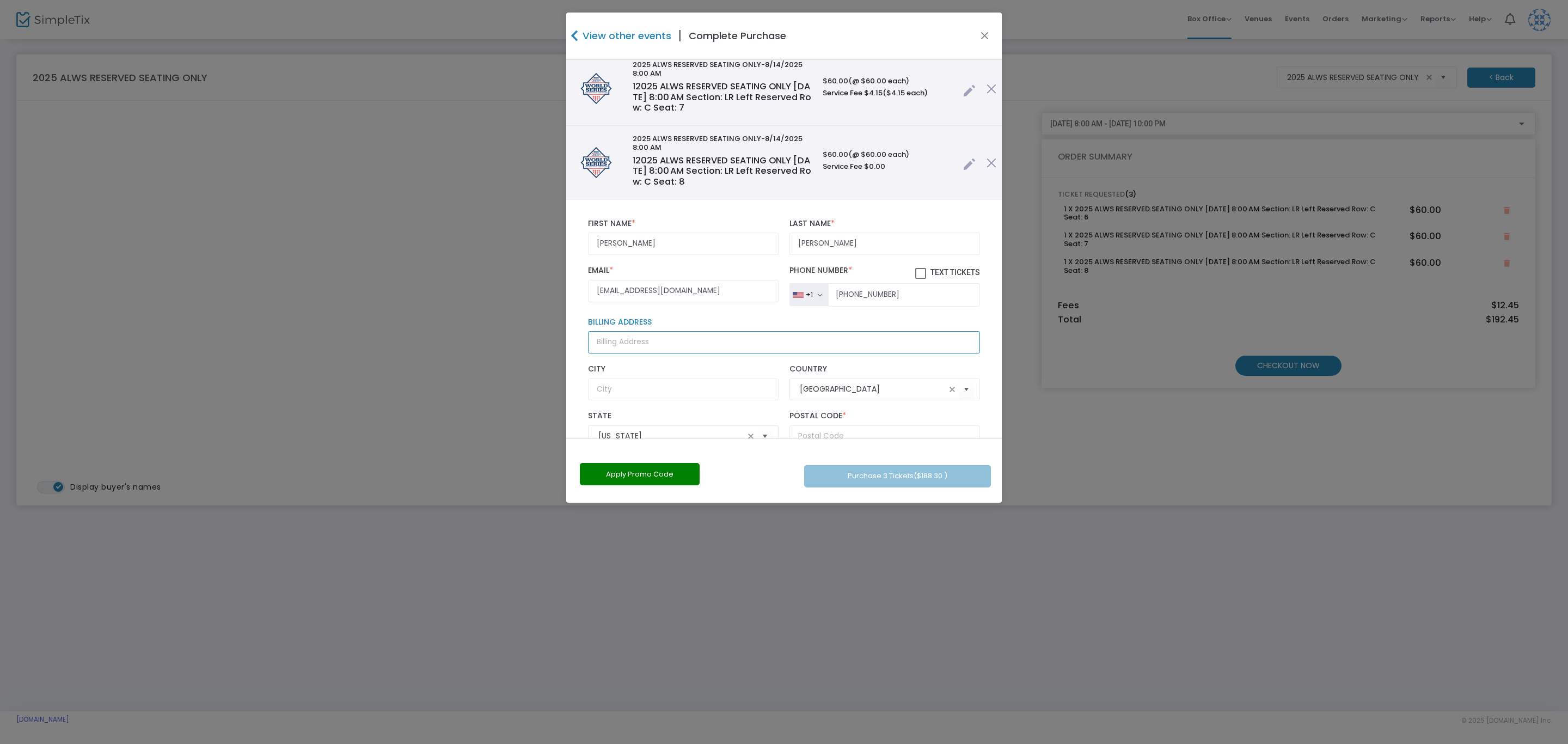
click at [617, 347] on input "Billing Address" at bounding box center [784, 342] width 392 height 23
type input "9"
click at [617, 347] on input "Billing Address" at bounding box center [784, 342] width 392 height 23
click at [610, 347] on input "Billing Address" at bounding box center [784, 342] width 392 height 23
type input "19371 Southwest Euclid Lane"
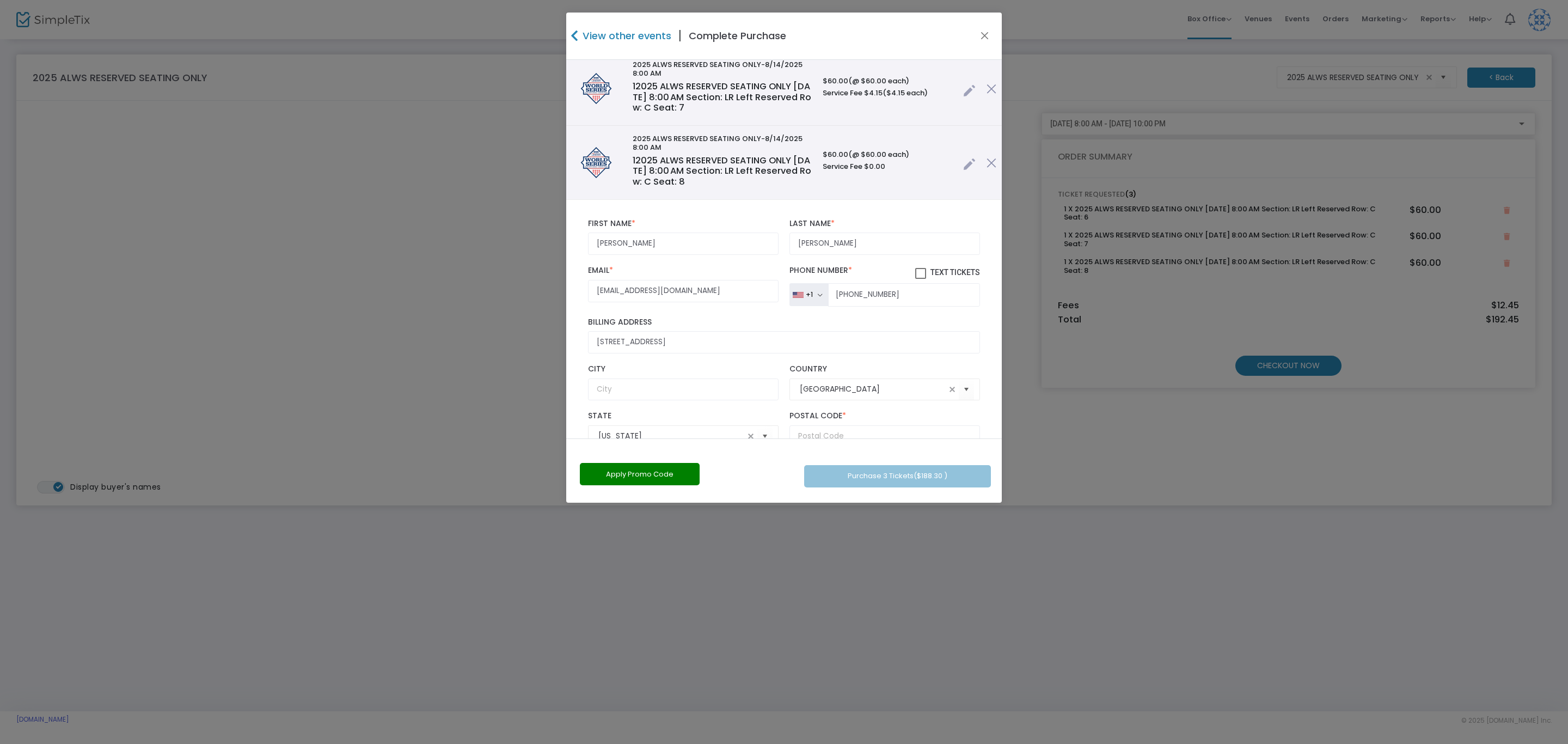
type input "Beaverton"
type input "97006"
type input "Oregon"
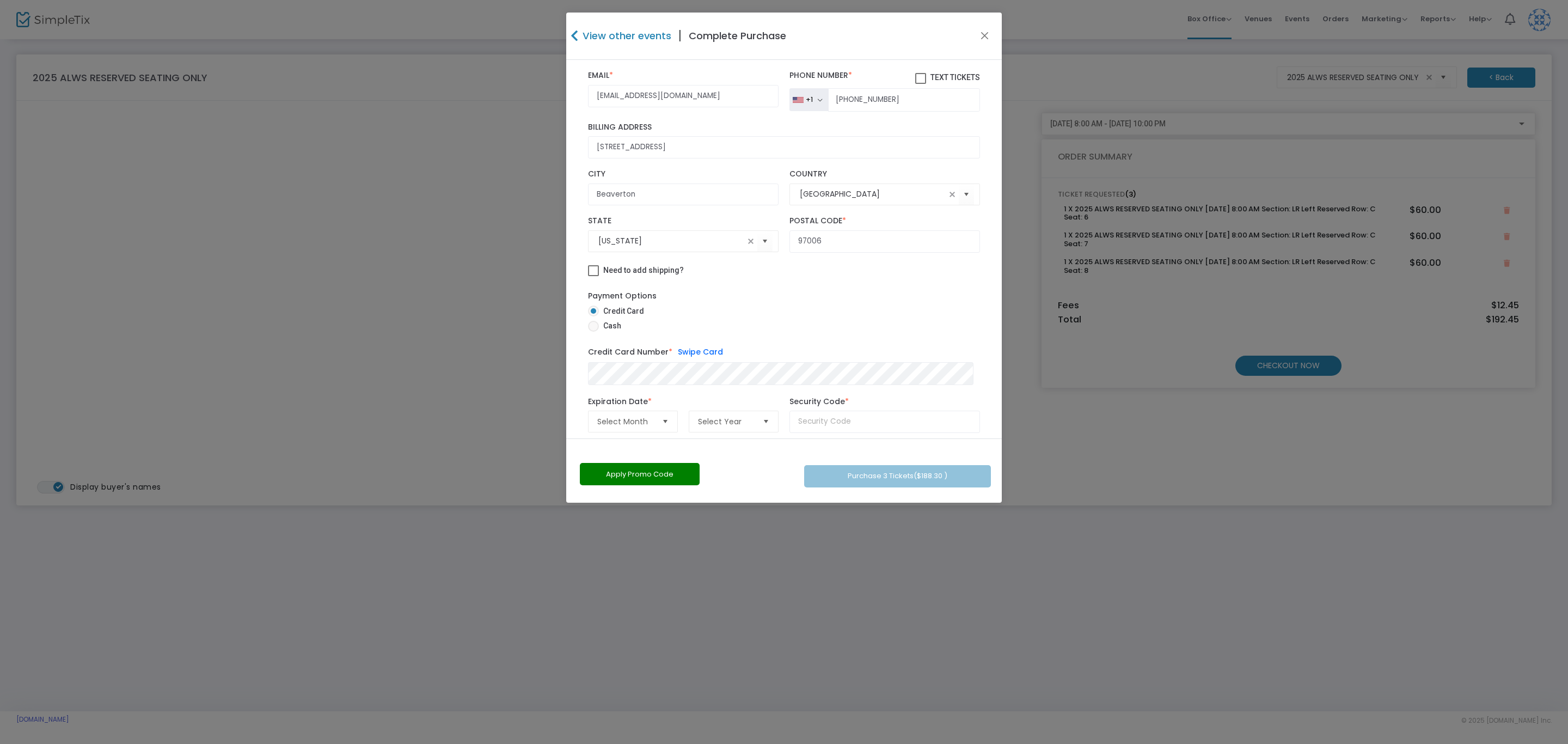
scroll to position [294, 0]
click at [629, 405] on span "Select Month" at bounding box center [625, 407] width 56 height 11
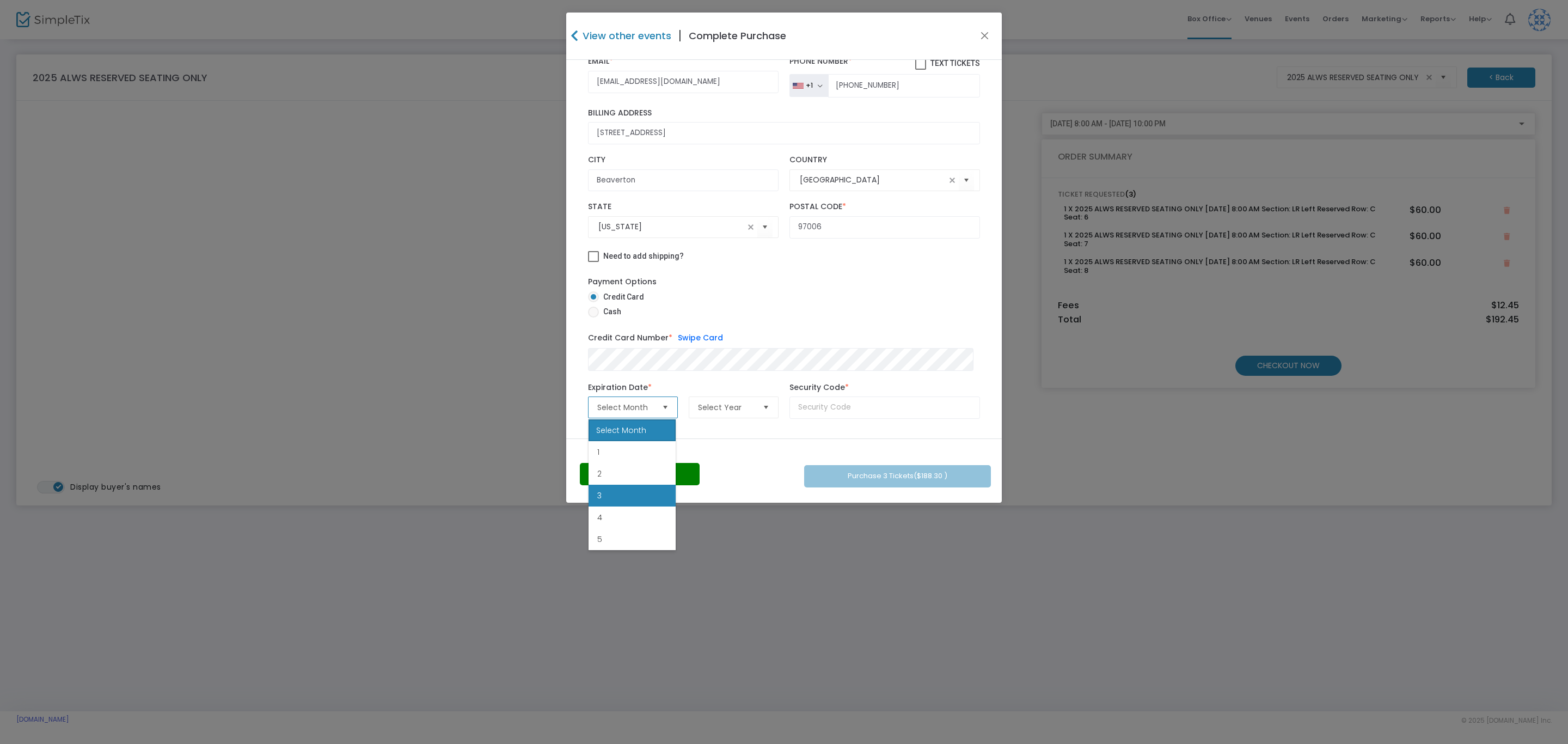
scroll to position [82, 0]
click at [621, 505] on li "7" at bounding box center [632, 501] width 87 height 22
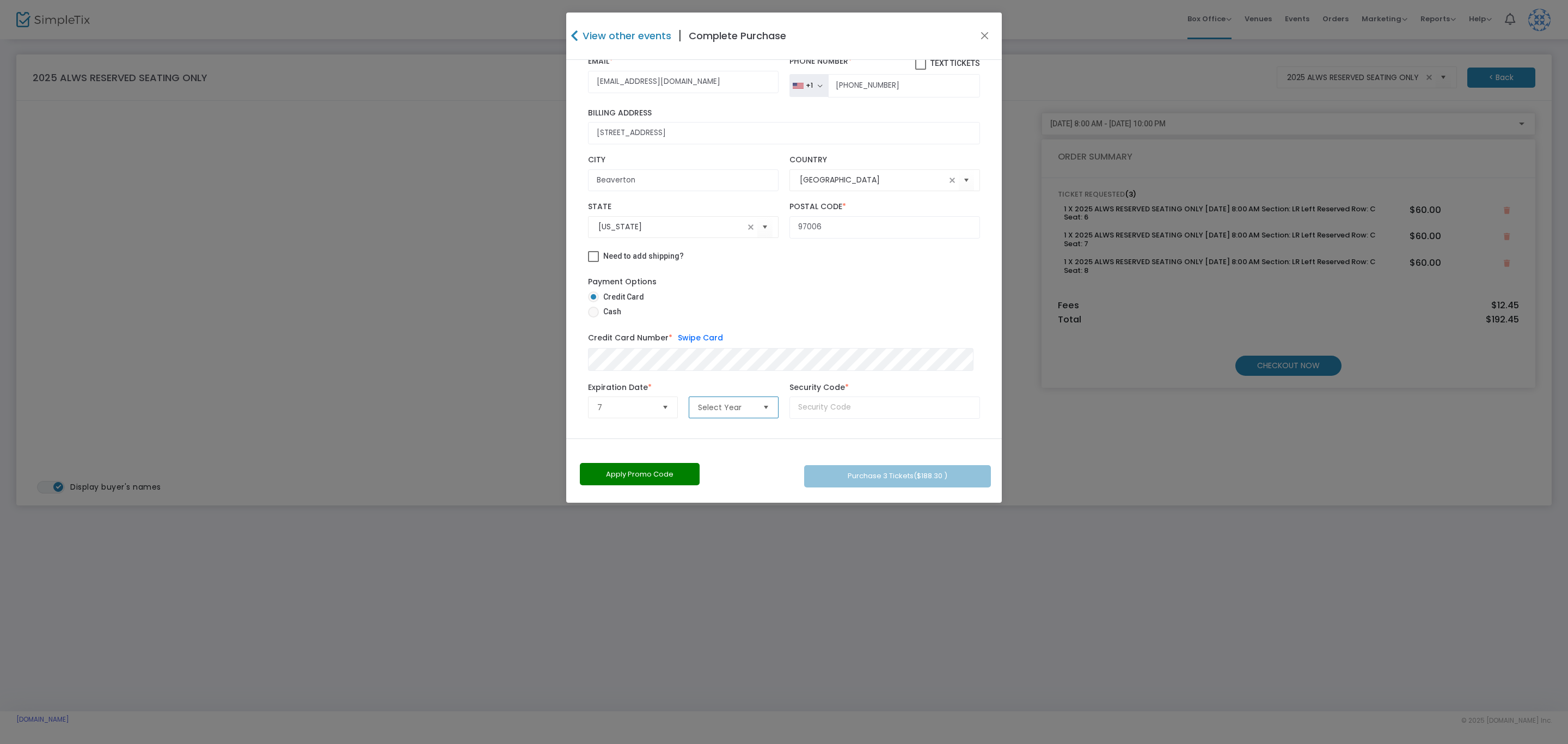
click at [738, 409] on span "Select Year" at bounding box center [726, 407] width 56 height 11
click at [726, 534] on li "2029" at bounding box center [731, 539] width 87 height 22
click at [828, 405] on input "text" at bounding box center [884, 407] width 191 height 23
type input "297"
click at [887, 476] on button "Purchase 3 Tickets ($188.30 )" at bounding box center [897, 476] width 187 height 23
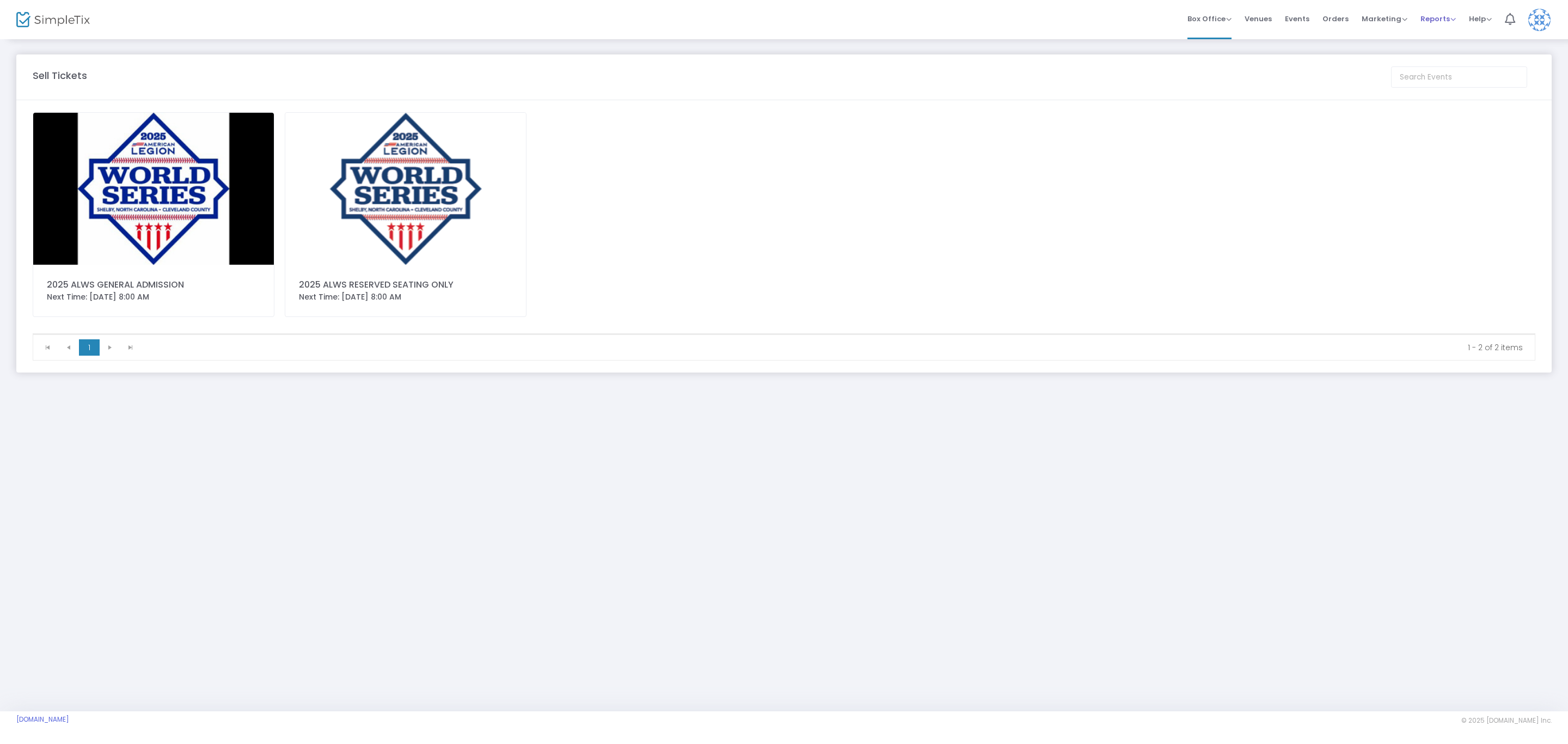
click at [1437, 18] on span "Reports" at bounding box center [1438, 18] width 35 height 10
click at [1460, 55] on li "Sales Reports" at bounding box center [1456, 57] width 71 height 21
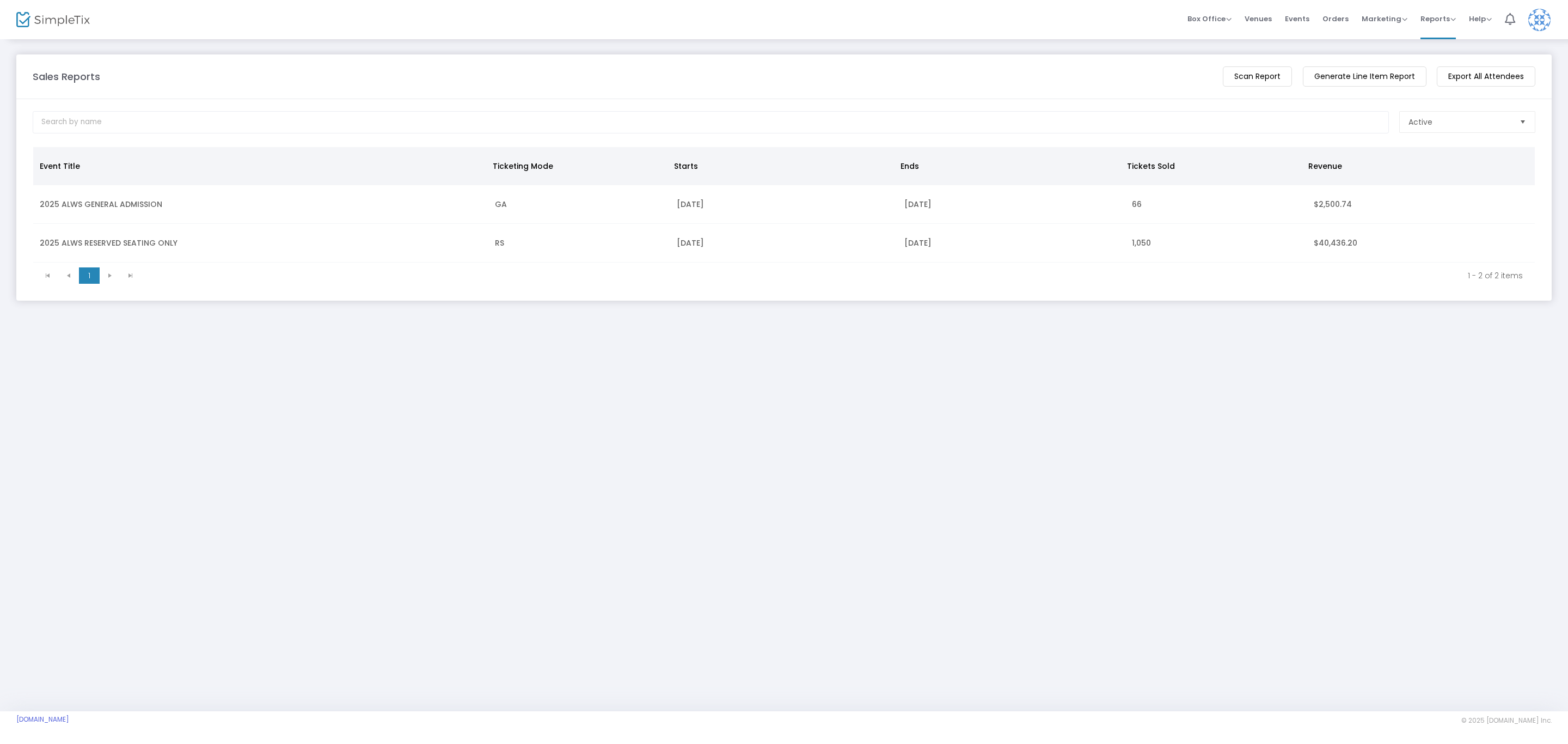
click at [136, 245] on td "2025 ALWS RESERVED SEATING ONLY" at bounding box center [261, 244] width 455 height 39
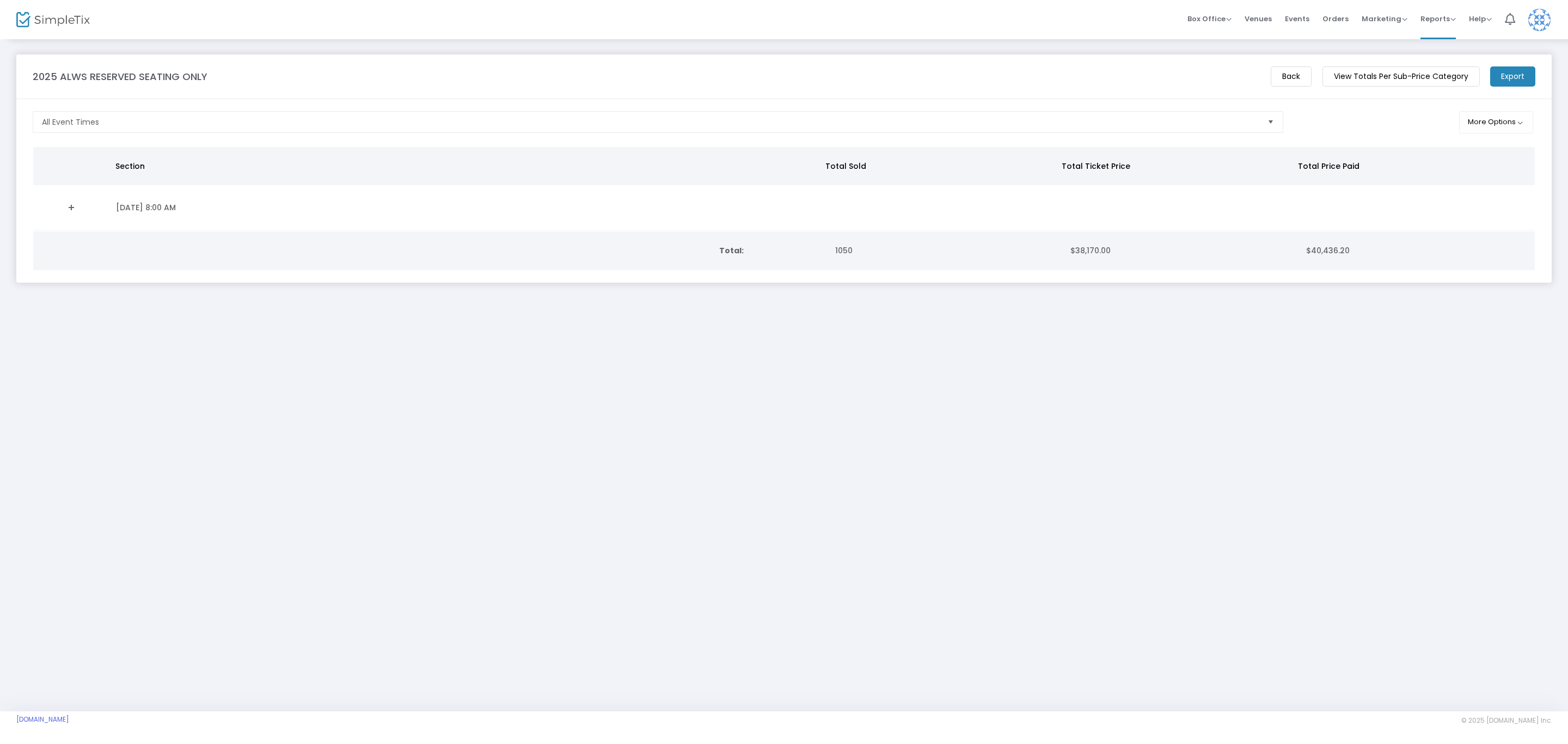
click at [1504, 77] on m-button "Export" at bounding box center [1513, 76] width 45 height 20
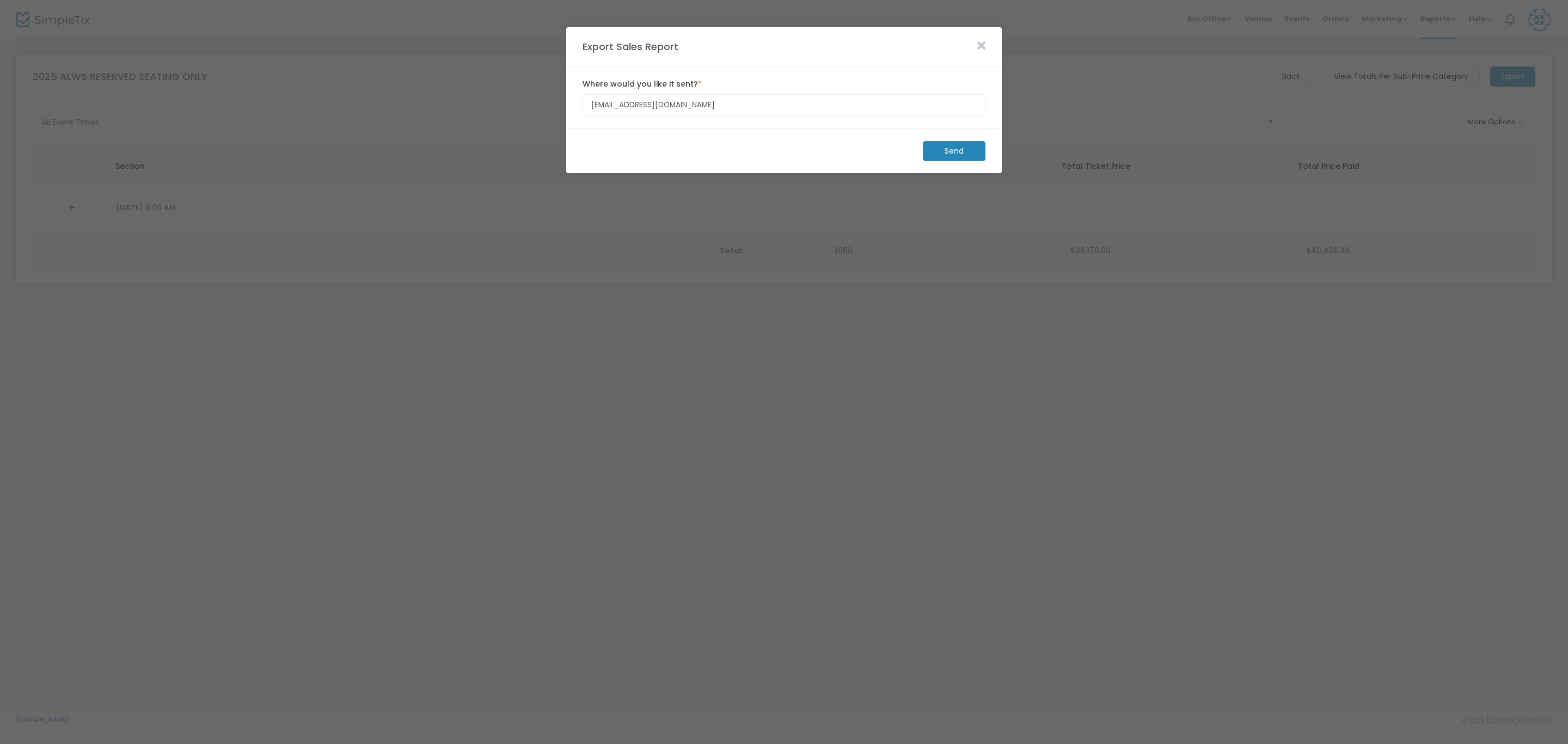
click at [951, 152] on m-button "Send" at bounding box center [954, 151] width 63 height 20
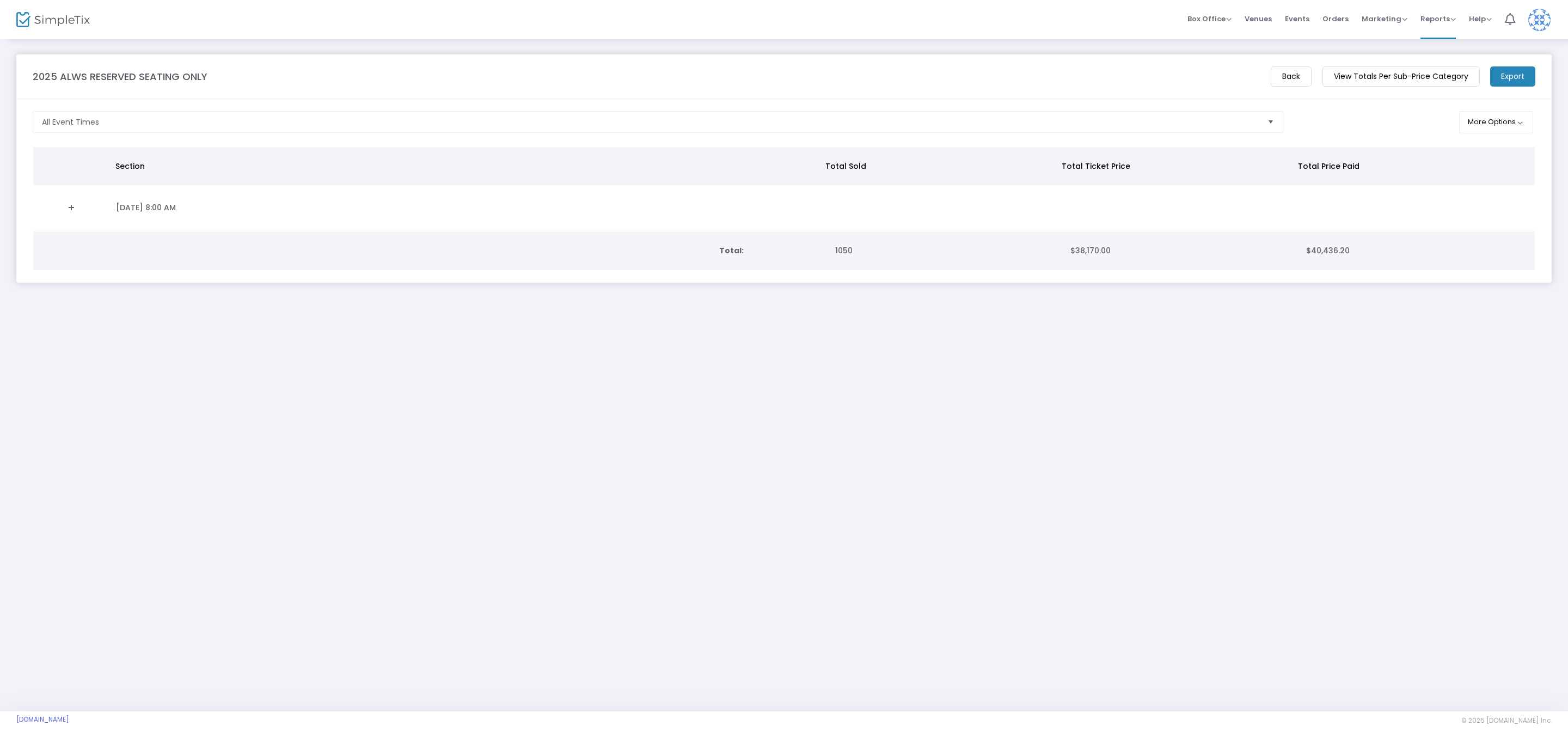
click at [1511, 80] on m-button "Export" at bounding box center [1513, 76] width 45 height 20
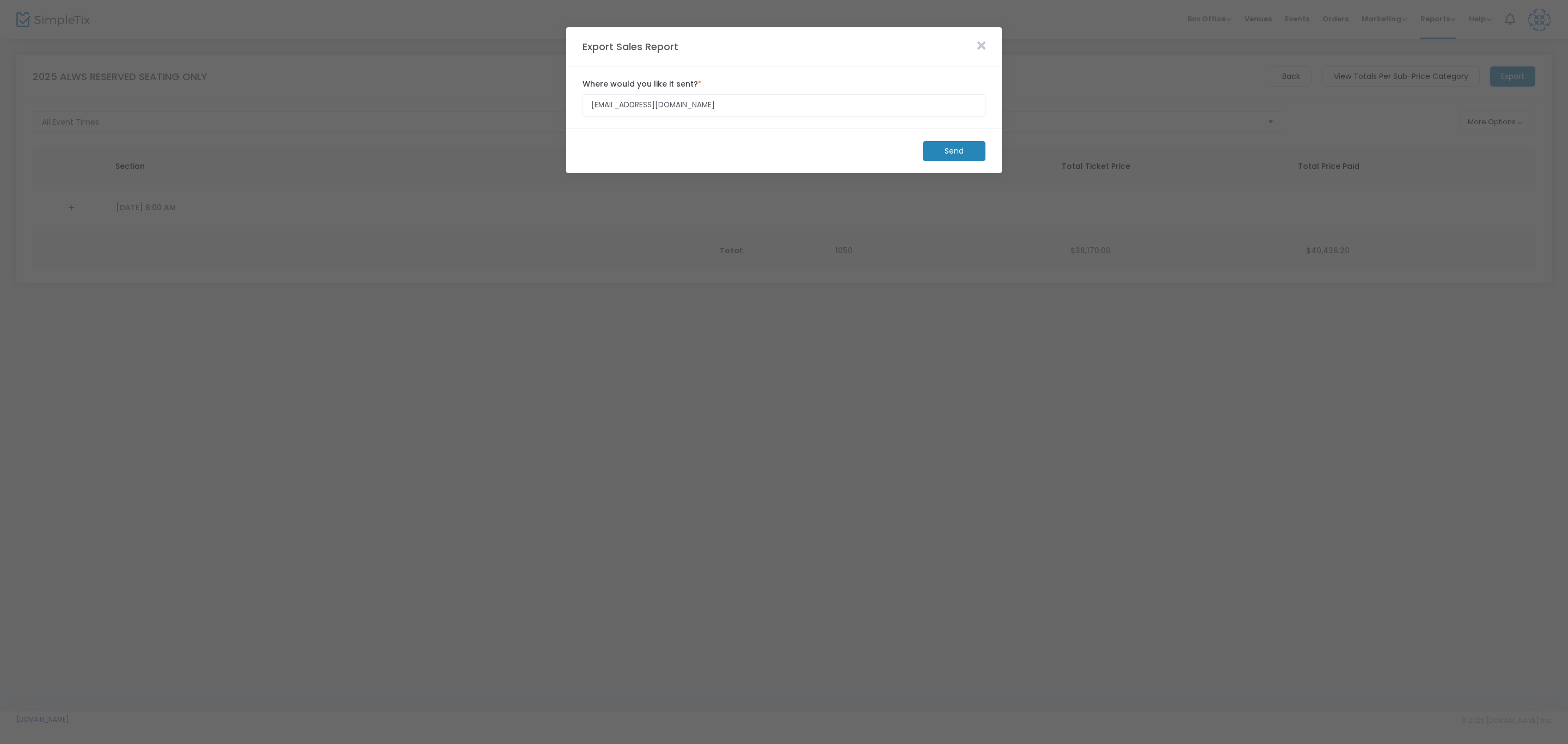
click at [947, 152] on m-button "Send" at bounding box center [954, 151] width 63 height 20
